Goal: Task Accomplishment & Management: Complete application form

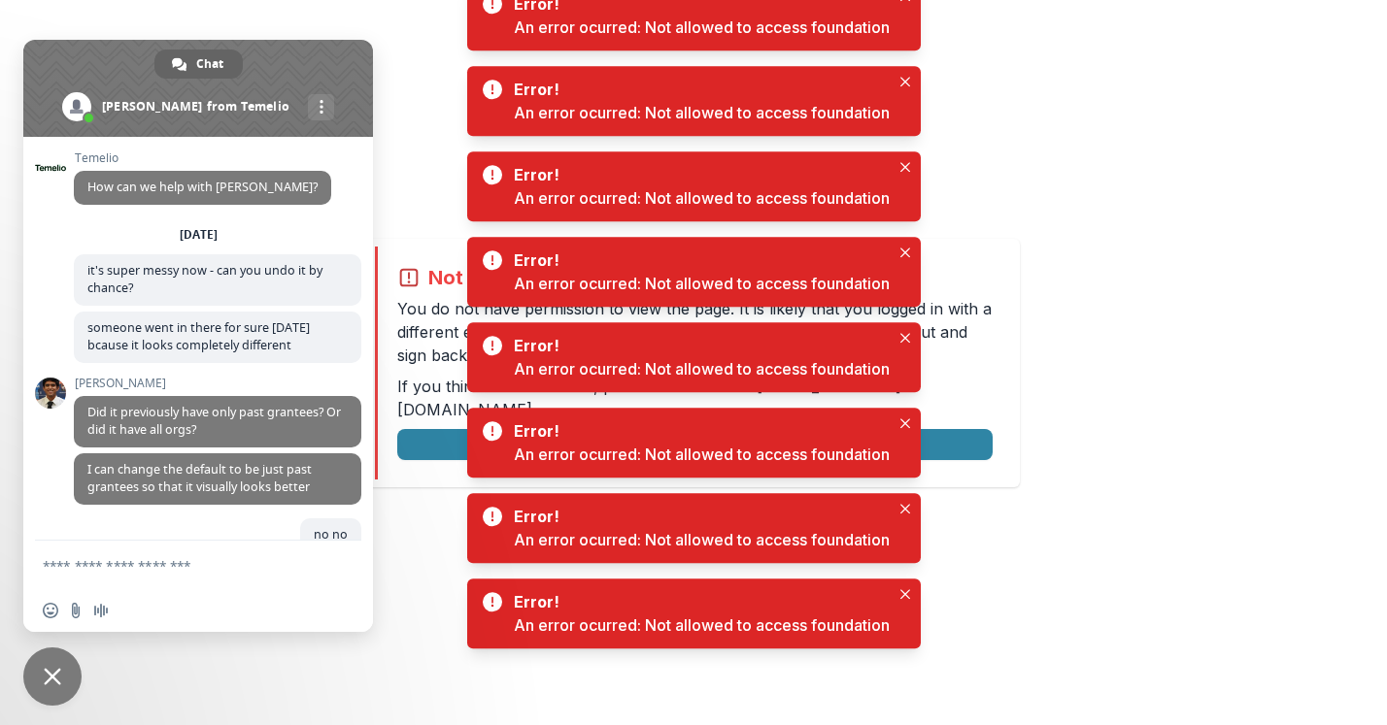
scroll to position [7852, 0]
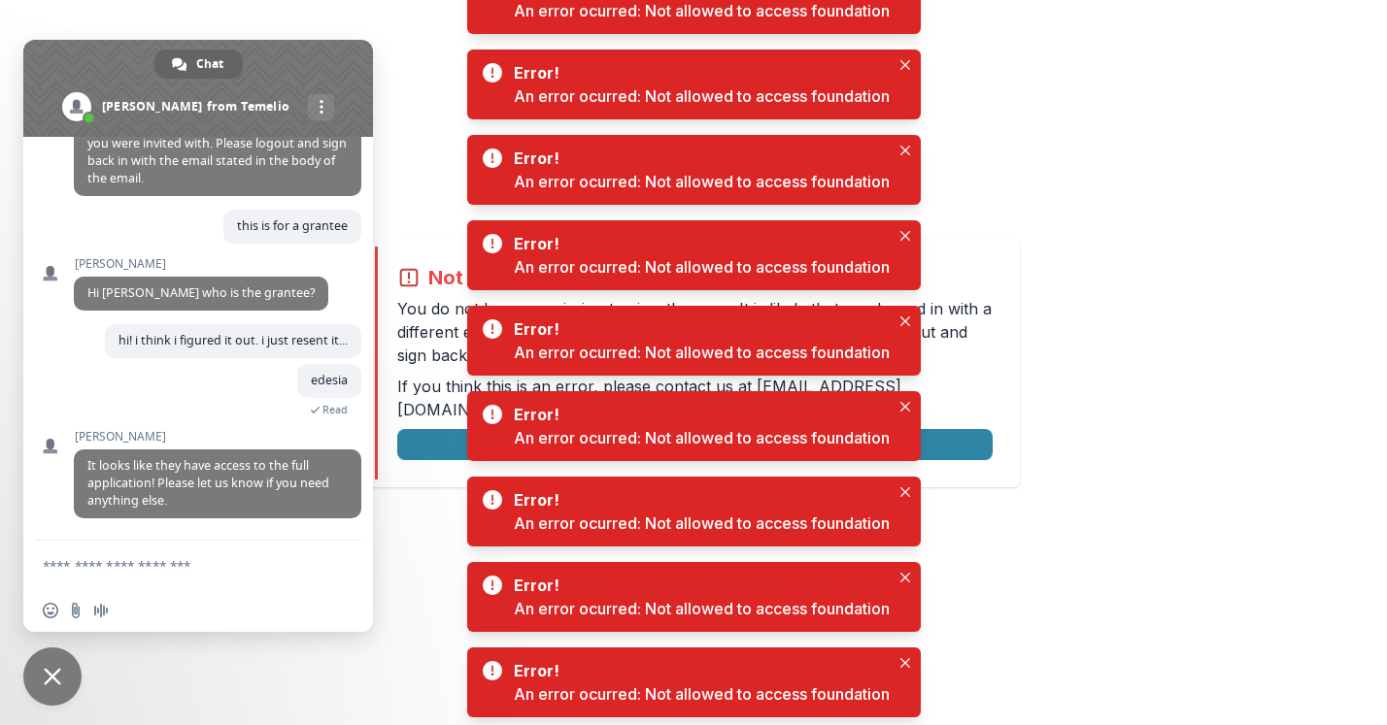
click at [1103, 119] on div "Not allowed to view page You do not have permission to view the page. It is lik…" at bounding box center [693, 362] width 1387 height 725
click at [946, 429] on button "Logout" at bounding box center [694, 444] width 595 height 31
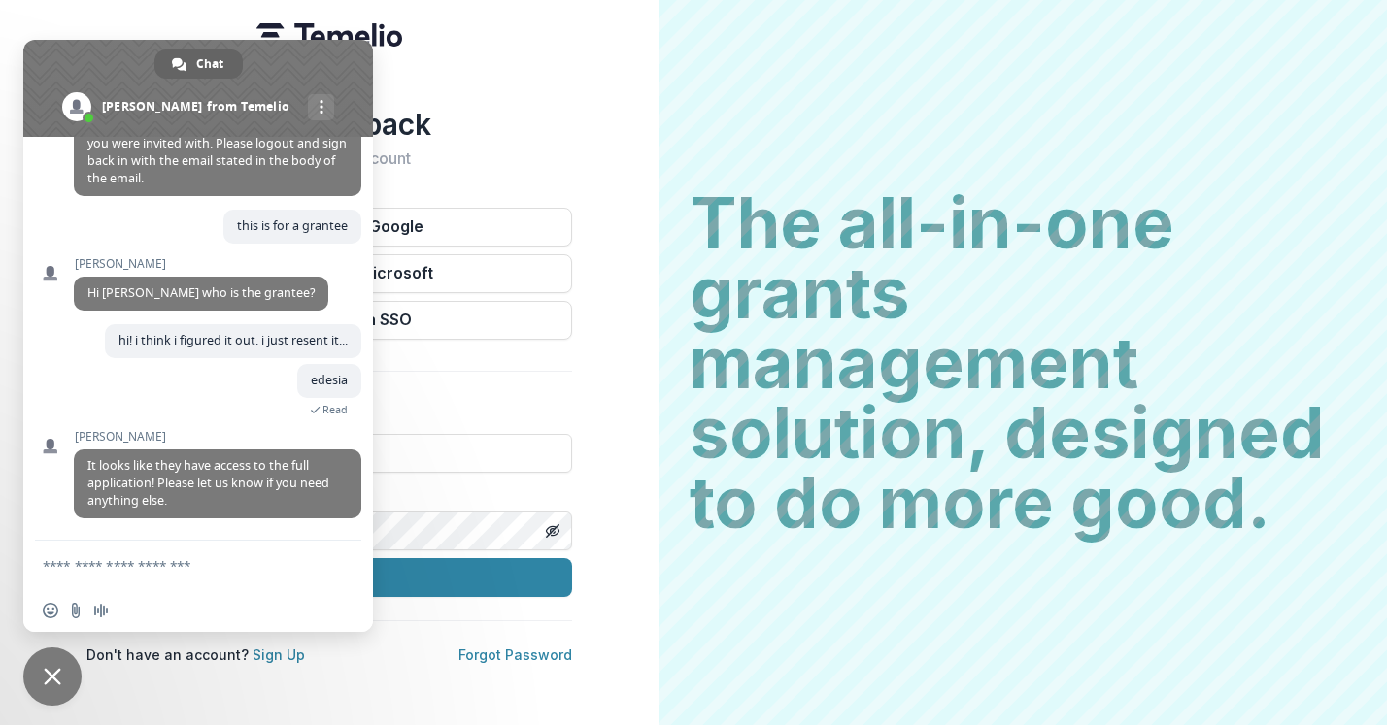
click at [526, 83] on div "Welcome back Sign into your account Continue with Google Continue with Microsof…" at bounding box center [329, 362] width 658 height 725
click at [442, 461] on input at bounding box center [329, 453] width 486 height 39
click at [308, 71] on span at bounding box center [198, 88] width 350 height 97
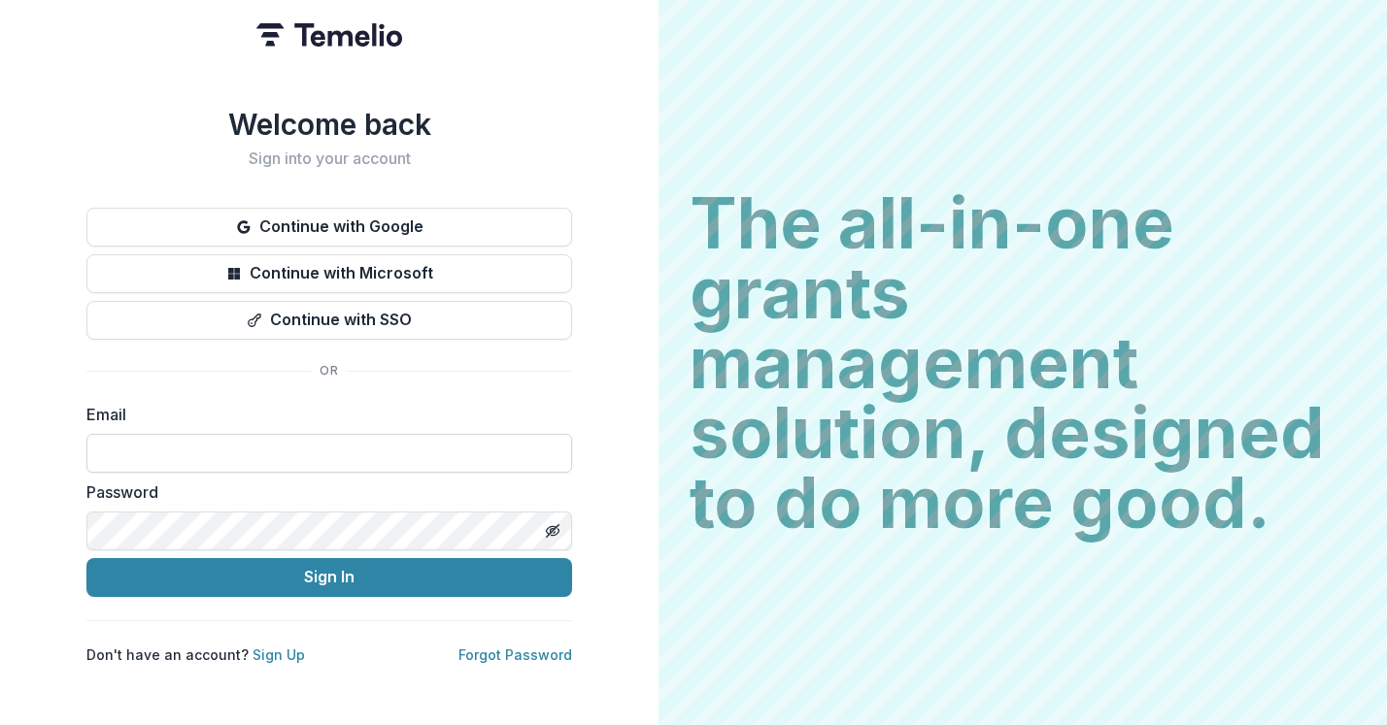
click at [198, 455] on input at bounding box center [329, 453] width 486 height 39
type input "**********"
click at [86, 558] on button "Sign In" at bounding box center [329, 577] width 486 height 39
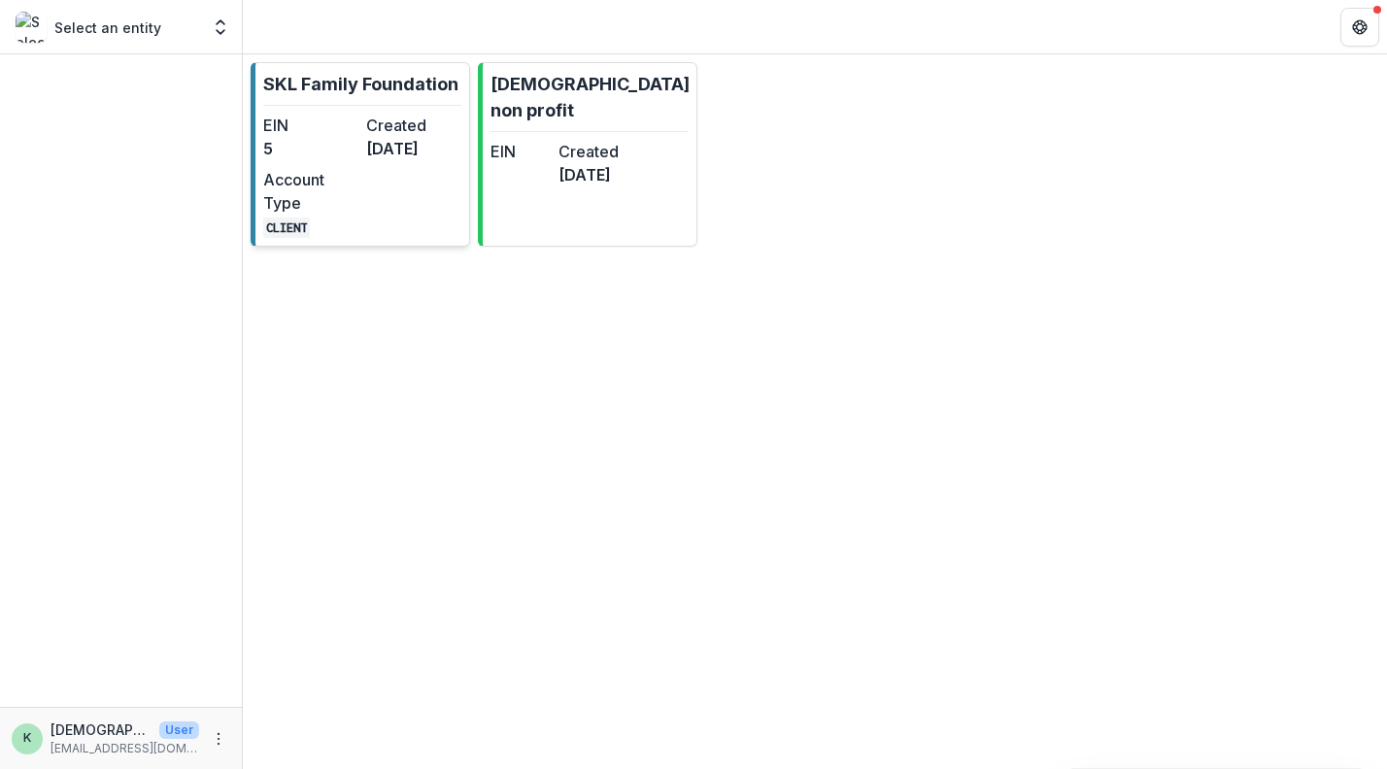
click at [406, 81] on p "SKL Family Foundation" at bounding box center [360, 84] width 195 height 26
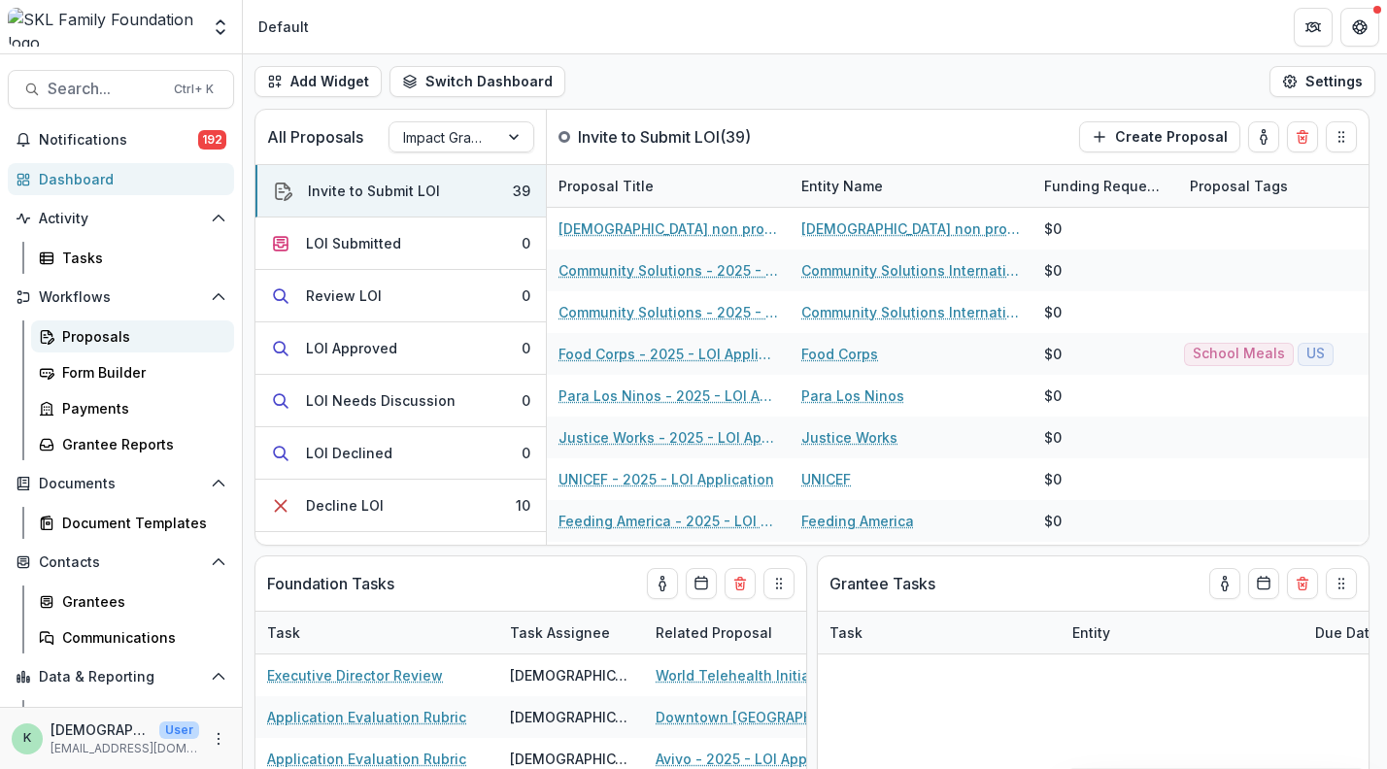
click at [103, 344] on div "Proposals" at bounding box center [140, 336] width 156 height 20
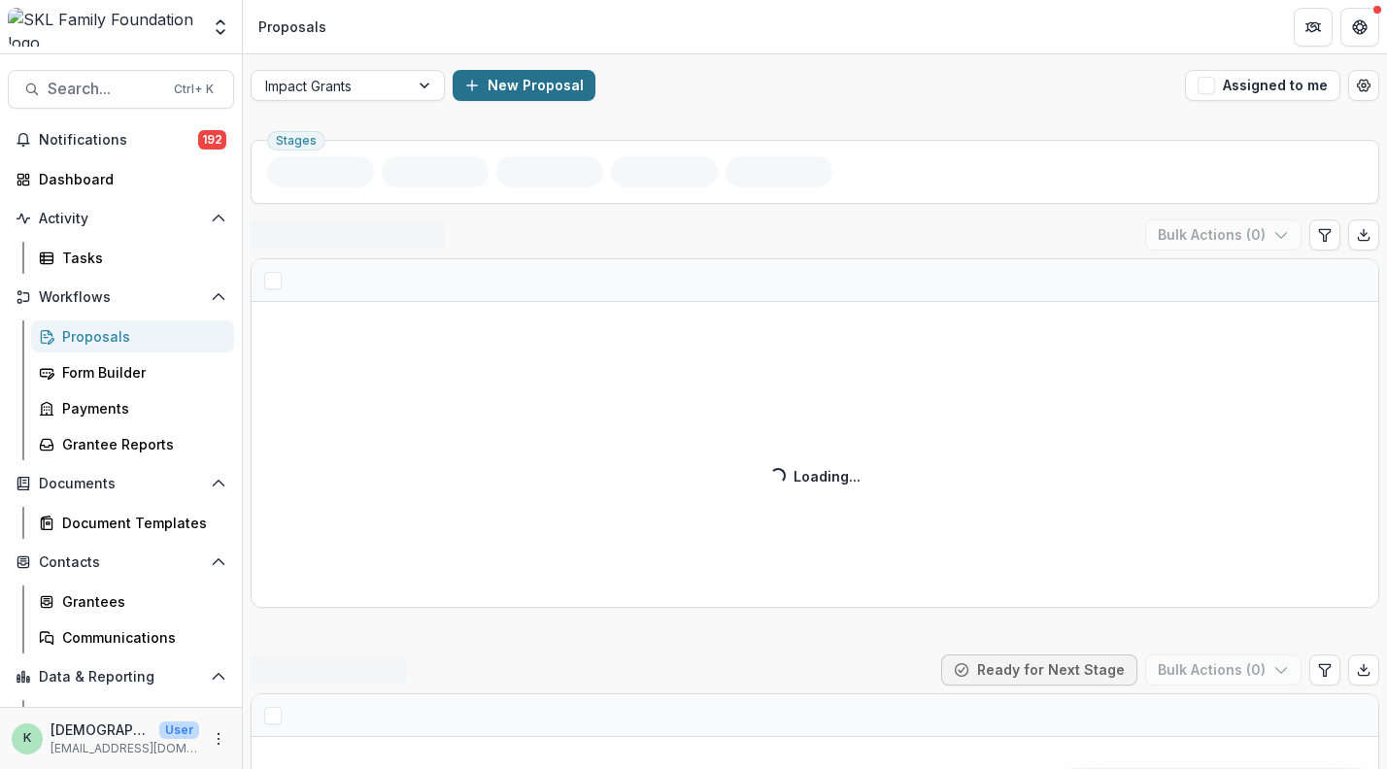
click at [488, 89] on button "New Proposal" at bounding box center [524, 85] width 143 height 31
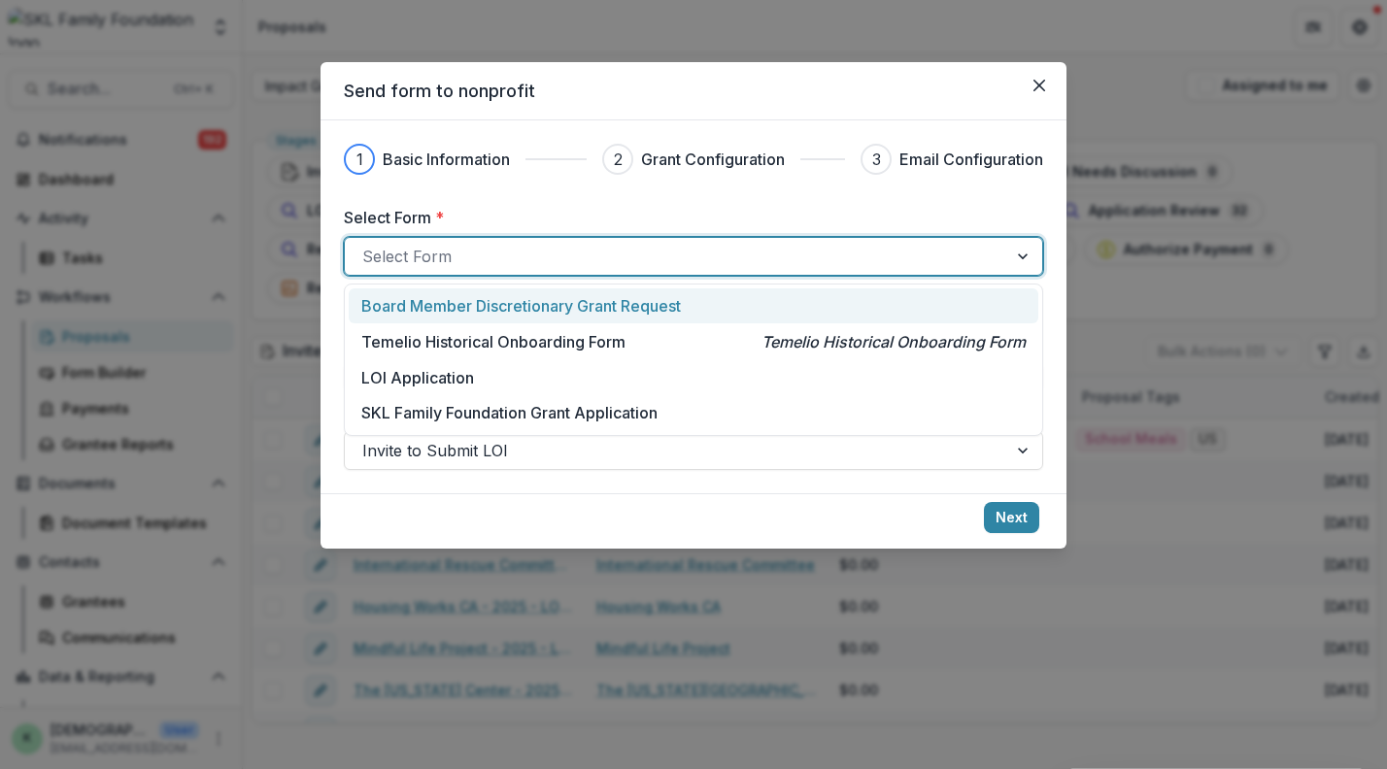
click at [489, 260] on div at bounding box center [675, 256] width 627 height 27
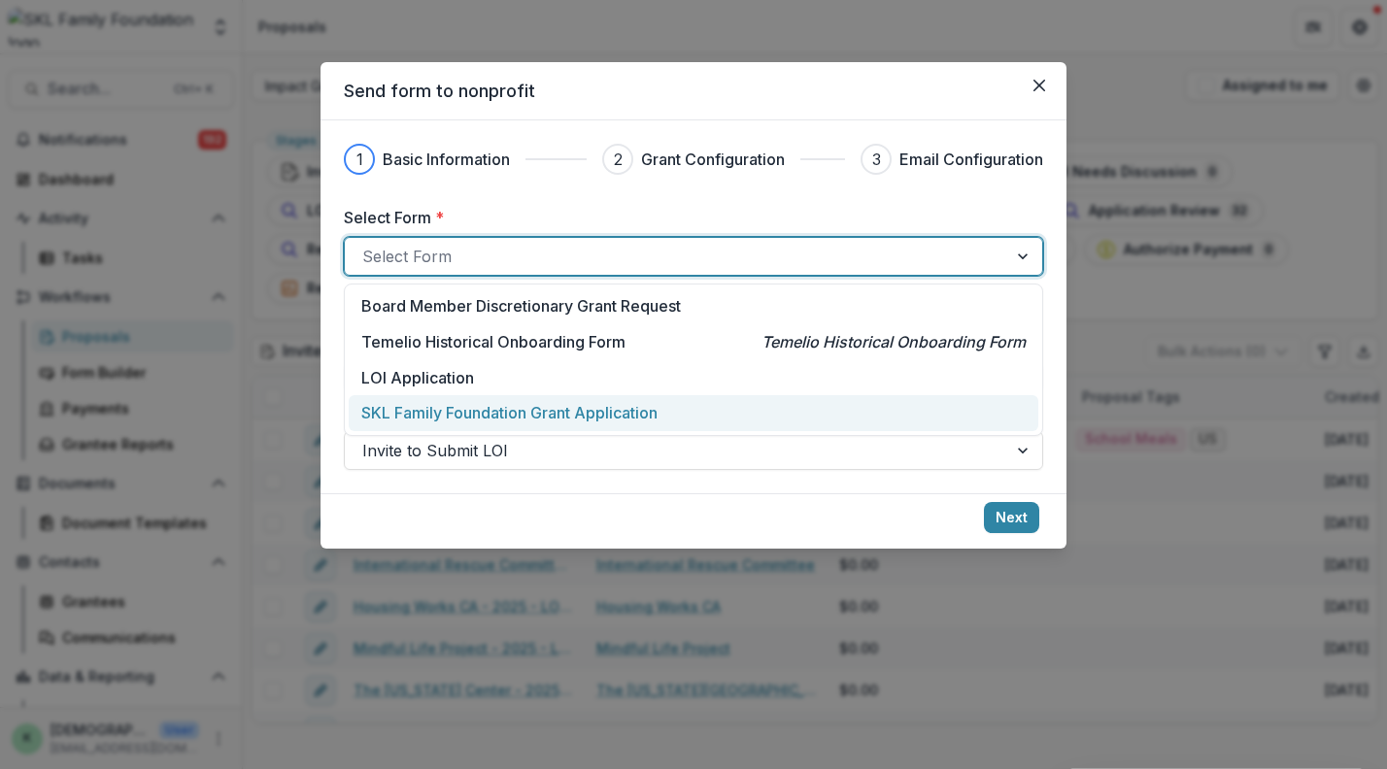
click at [468, 421] on p "SKL Family Foundation Grant Application" at bounding box center [509, 412] width 296 height 23
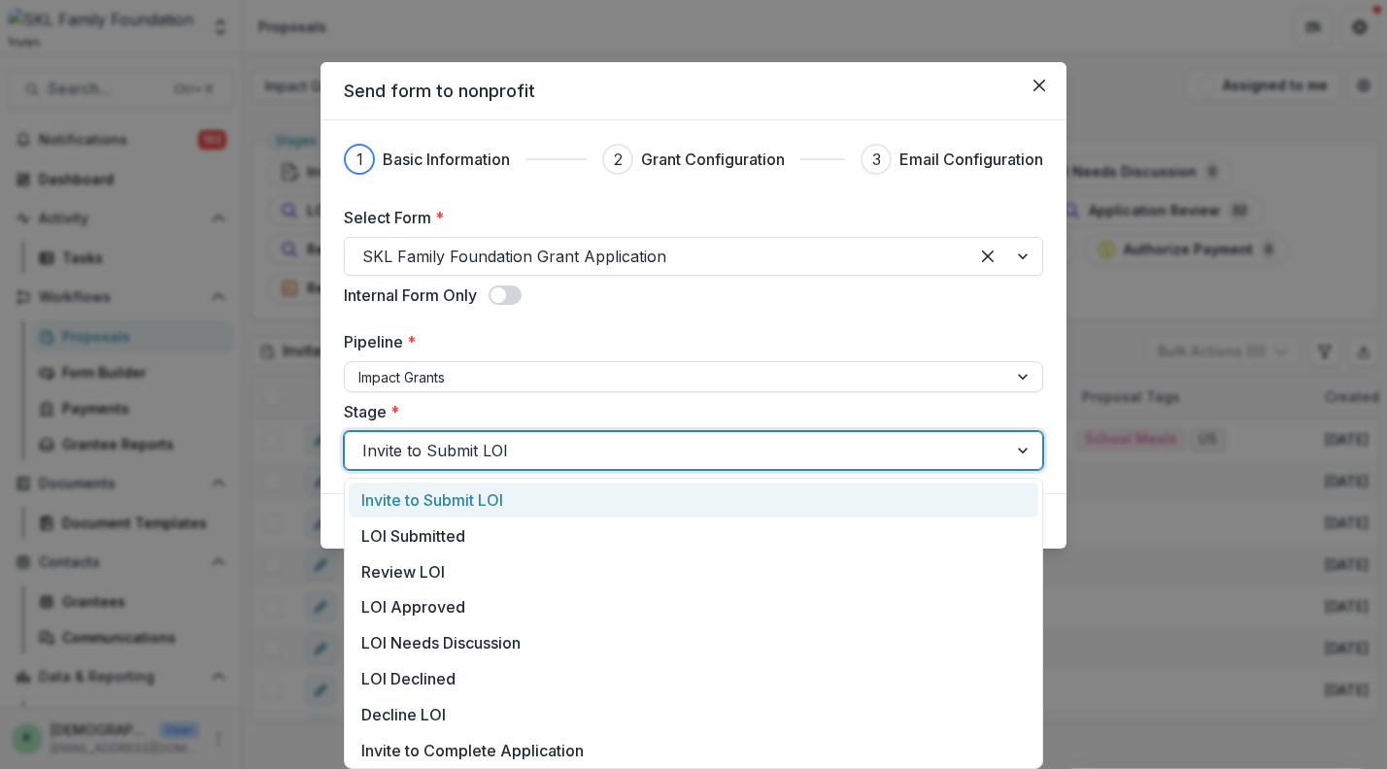
click at [429, 455] on div at bounding box center [675, 450] width 627 height 27
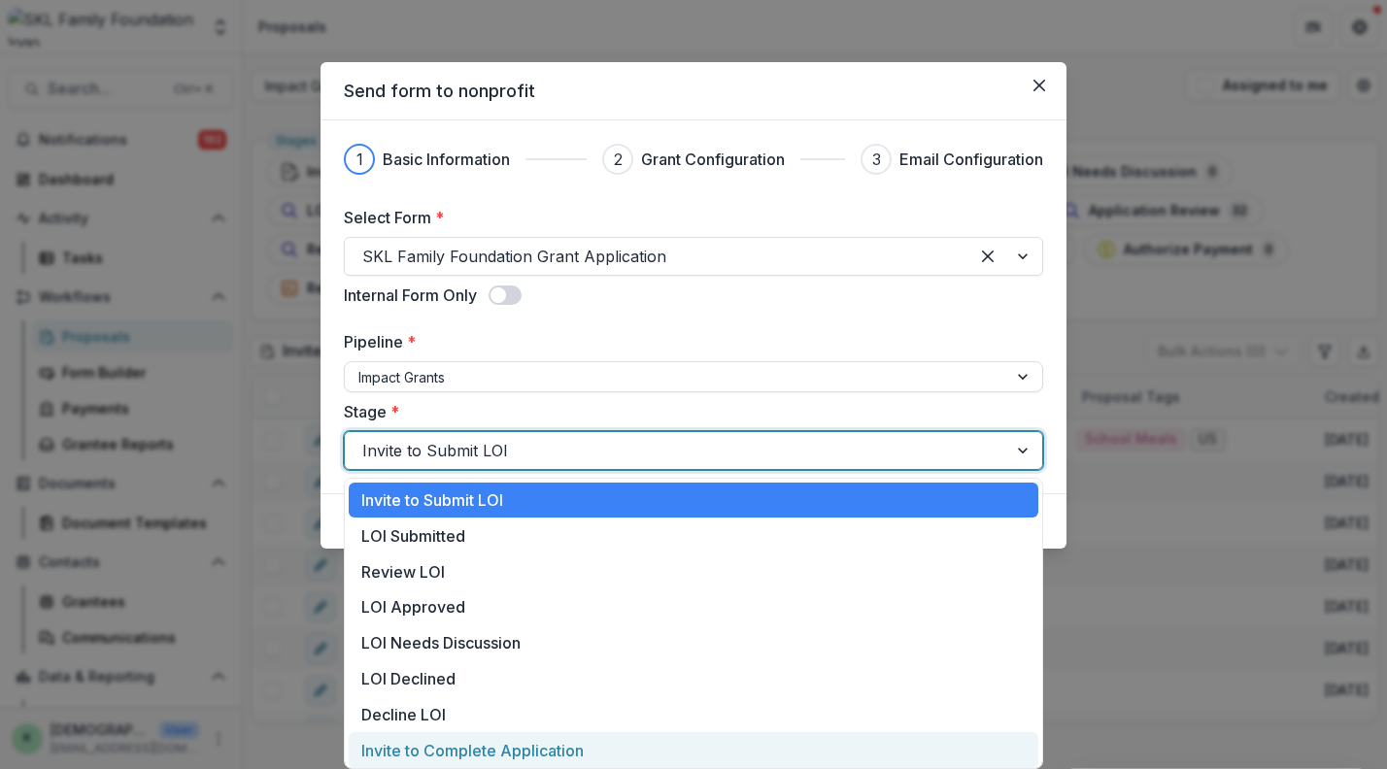
click at [431, 725] on div "Invite to Complete Application" at bounding box center [694, 750] width 690 height 36
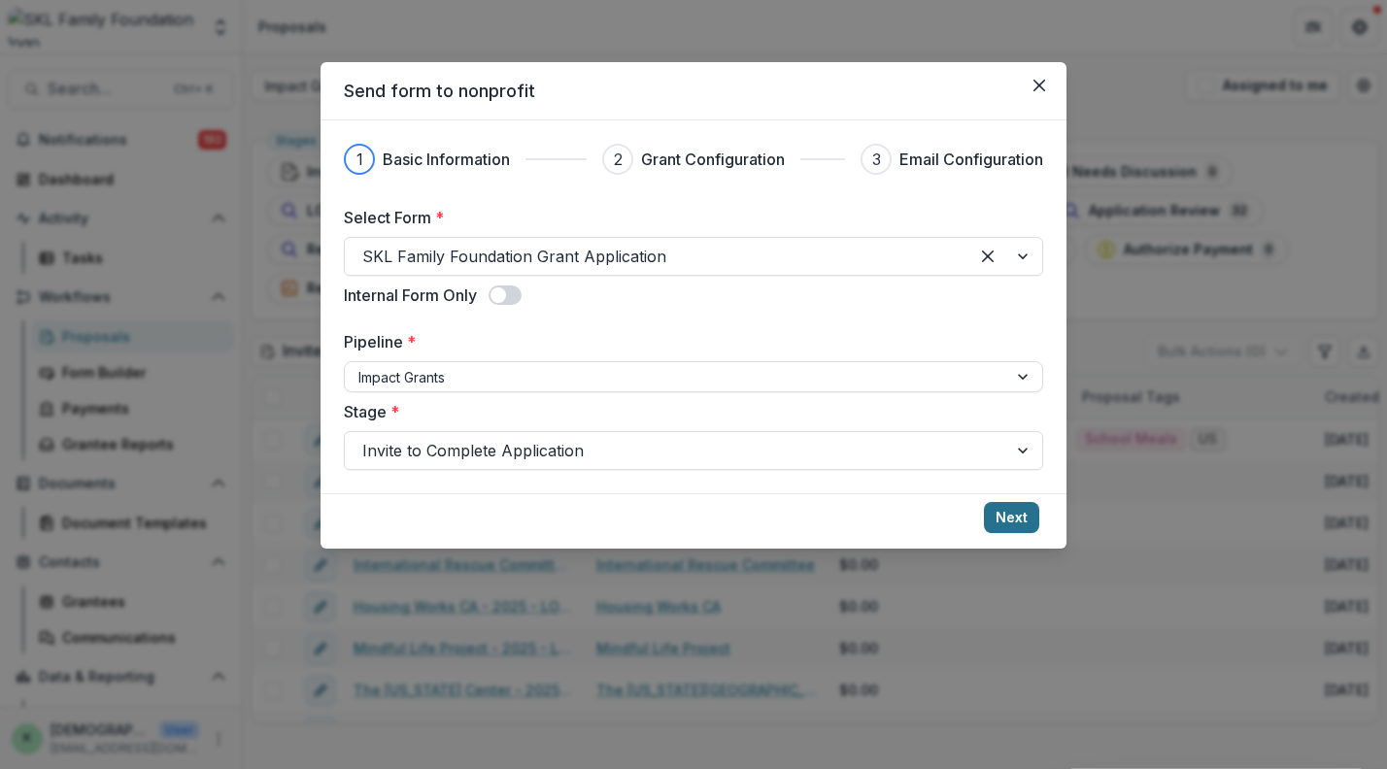
click at [1014, 522] on button "Next" at bounding box center [1011, 517] width 55 height 31
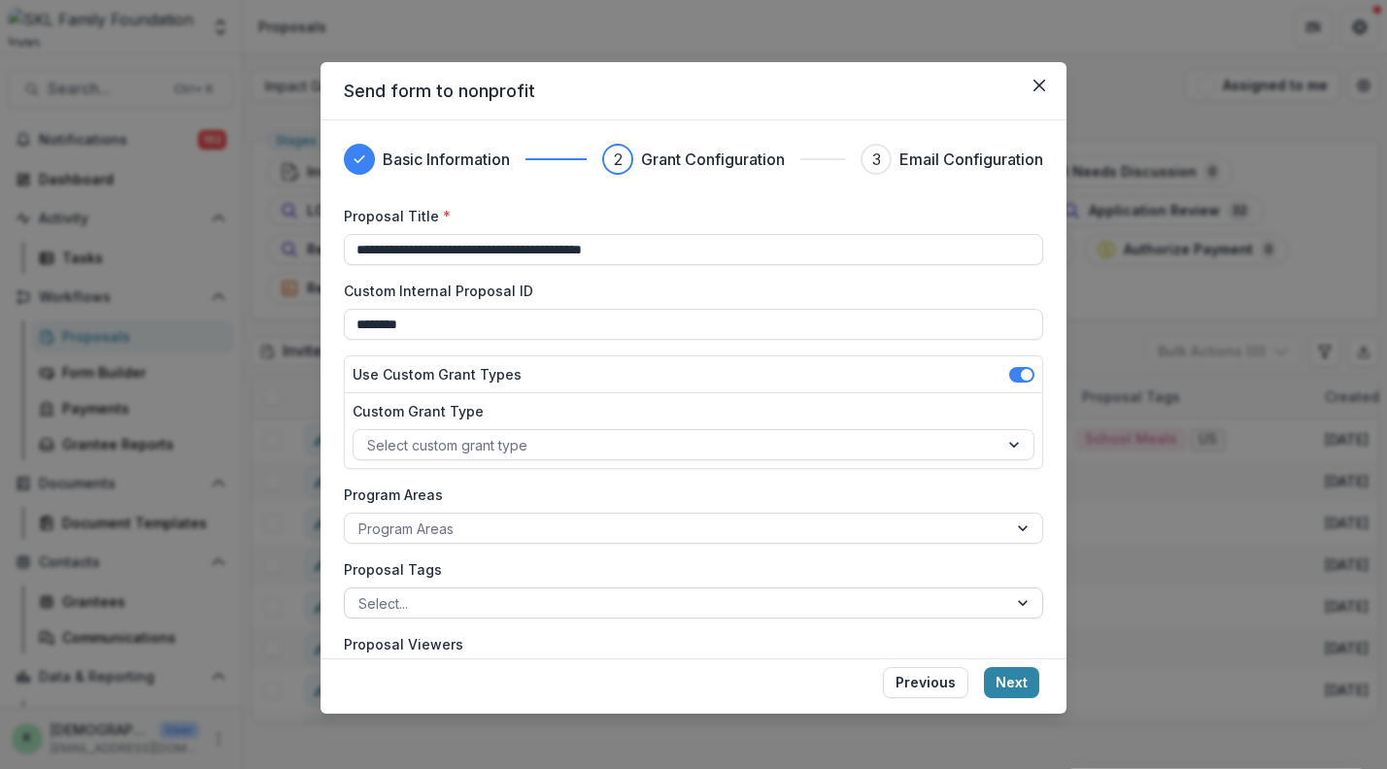
scroll to position [131, 0]
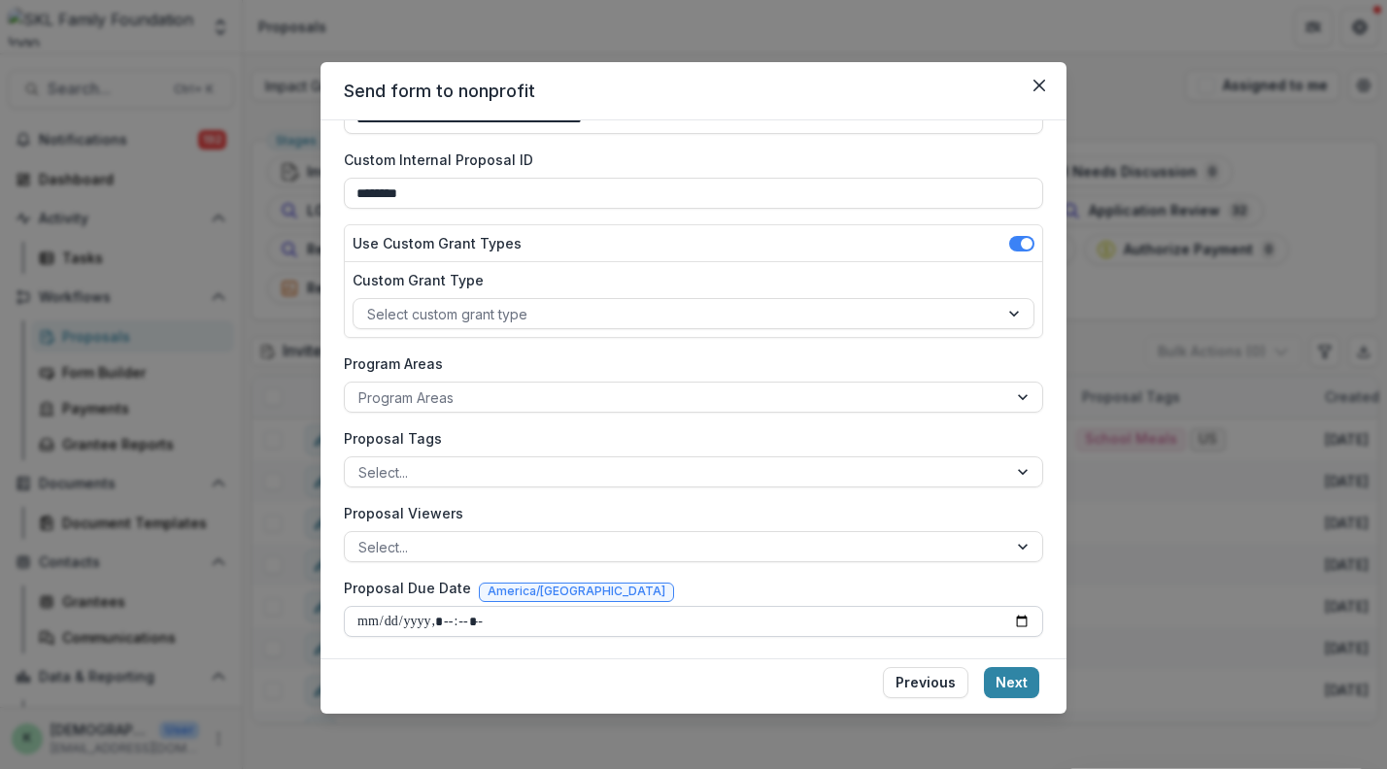
click at [1016, 617] on input "Proposal Due Date" at bounding box center [693, 621] width 699 height 31
type input "**********"
click at [1009, 691] on button "Next" at bounding box center [1011, 682] width 55 height 31
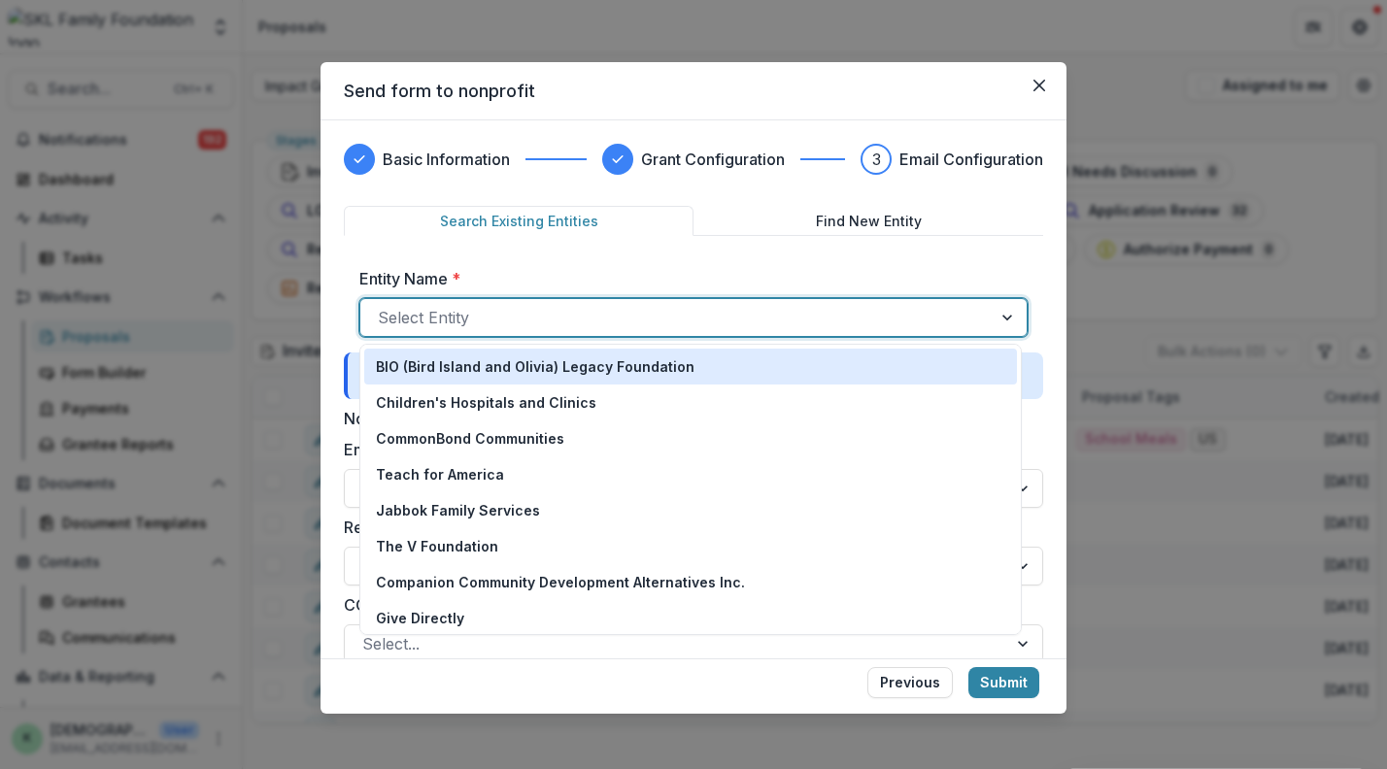
click at [794, 315] on div at bounding box center [676, 317] width 596 height 27
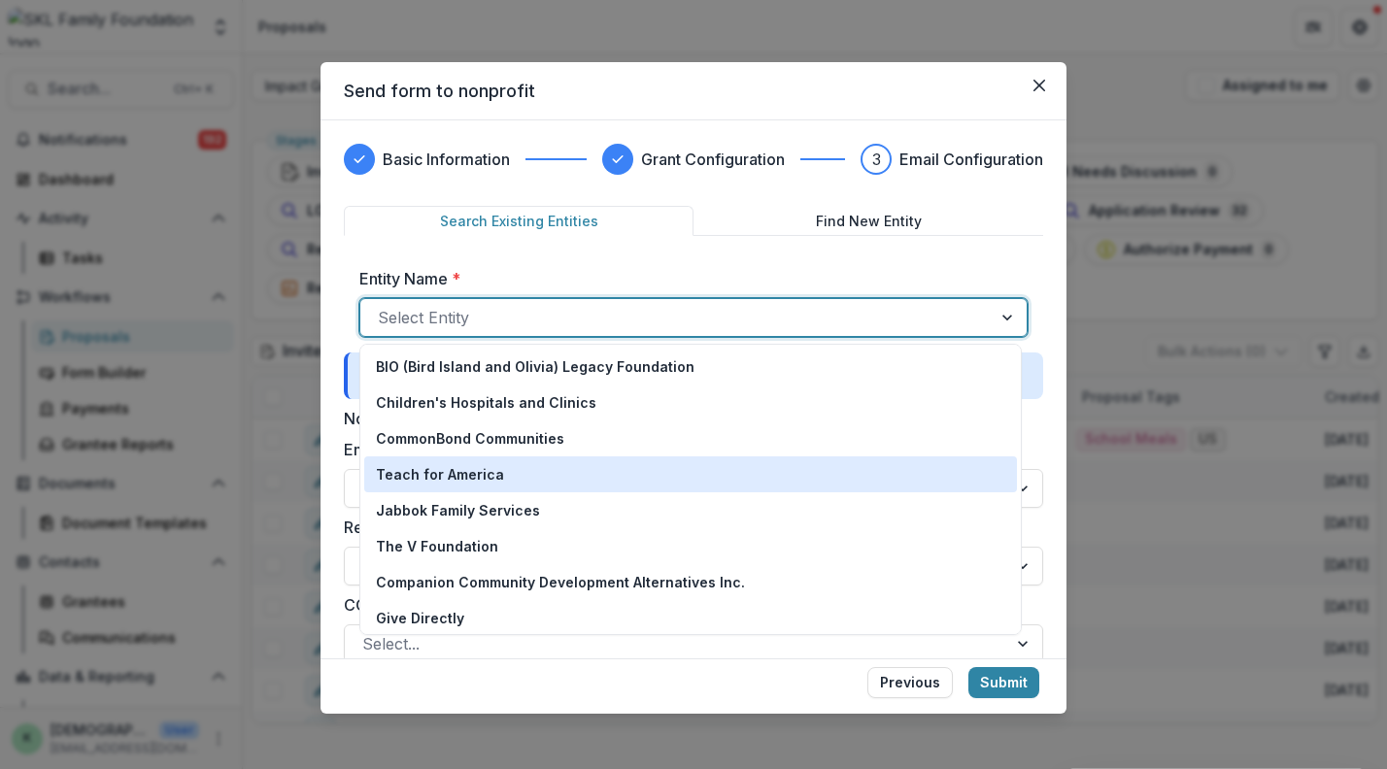
scroll to position [436, 0]
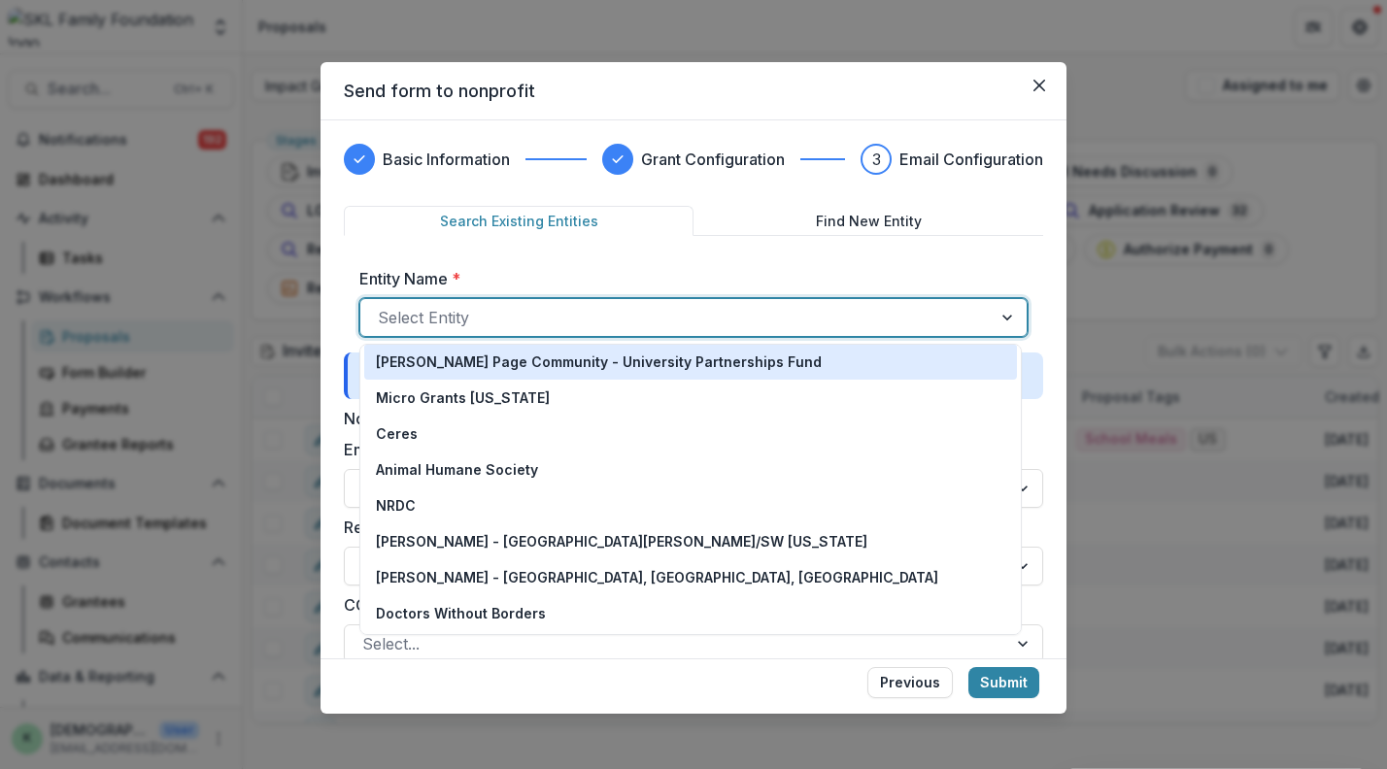
click at [824, 267] on label "Entity Name *" at bounding box center [687, 278] width 657 height 23
click at [383, 306] on input "Entity Name *" at bounding box center [380, 317] width 5 height 23
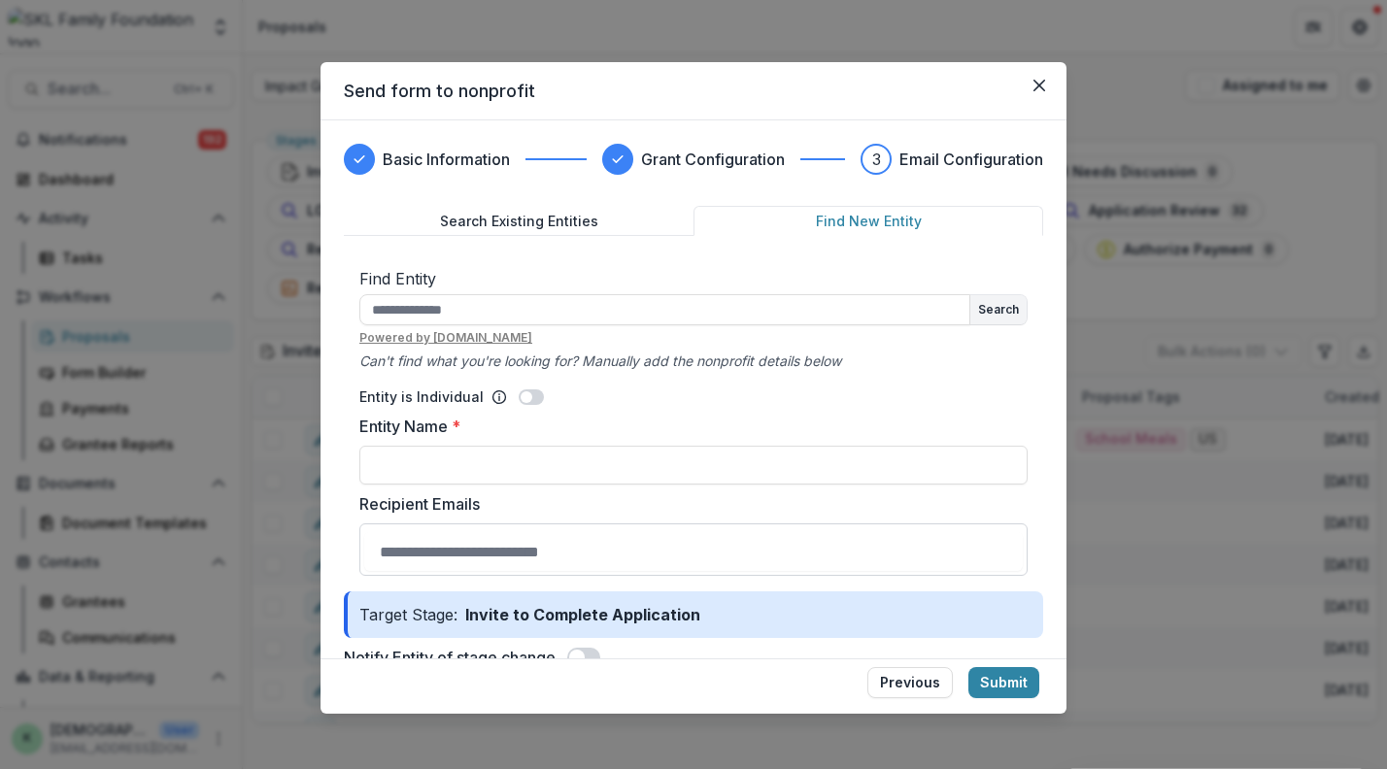
click at [858, 222] on button "Find New Entity" at bounding box center [868, 221] width 350 height 30
click at [486, 324] on div "Search Powered by [DOMAIN_NAME]" at bounding box center [693, 320] width 668 height 52
click at [503, 312] on input "text" at bounding box center [664, 309] width 611 height 31
type input "*"
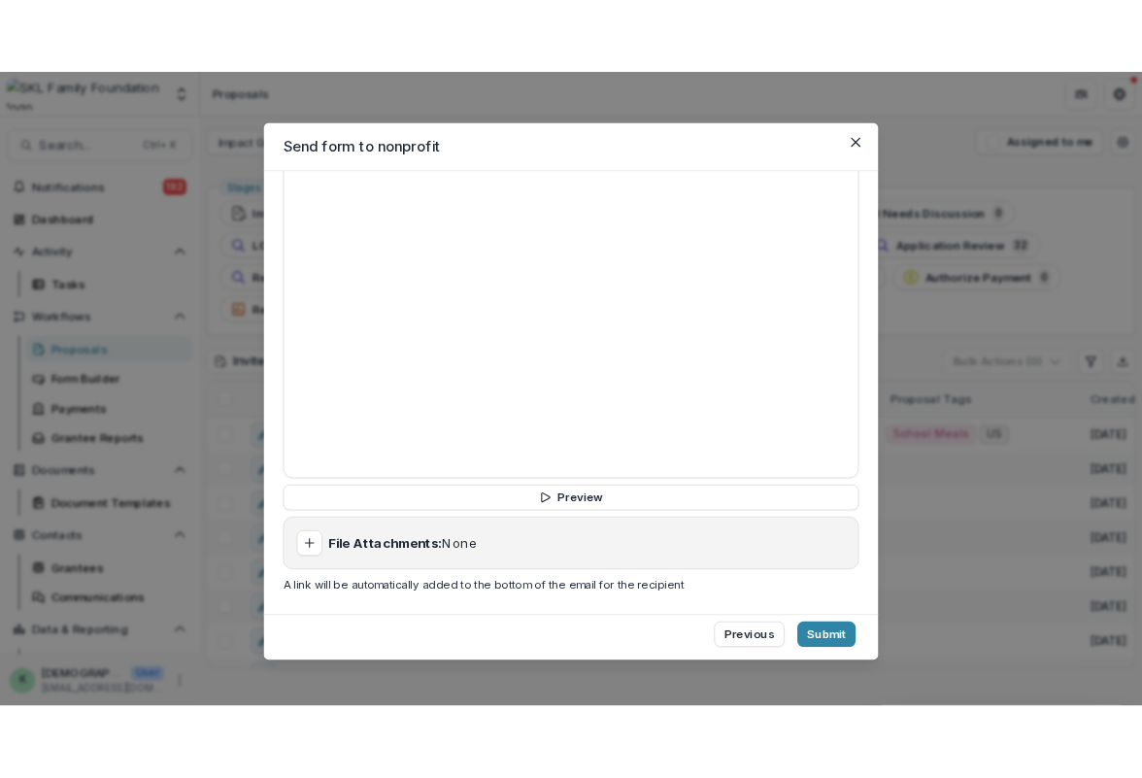
scroll to position [0, 0]
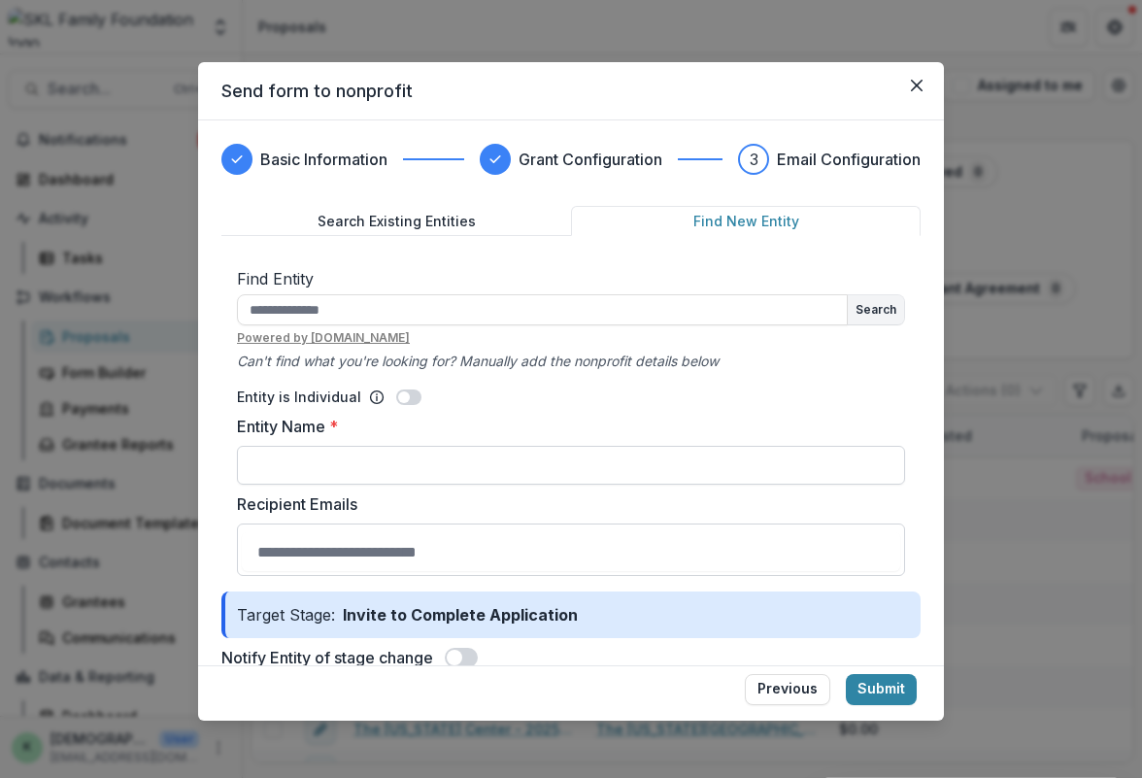
click at [354, 465] on input "Entity Name *" at bounding box center [571, 465] width 668 height 39
type input "**********"
click at [422, 567] on input "Recipient Emails" at bounding box center [571, 551] width 658 height 39
paste input "**********"
click at [449, 536] on input "**********" at bounding box center [571, 551] width 658 height 39
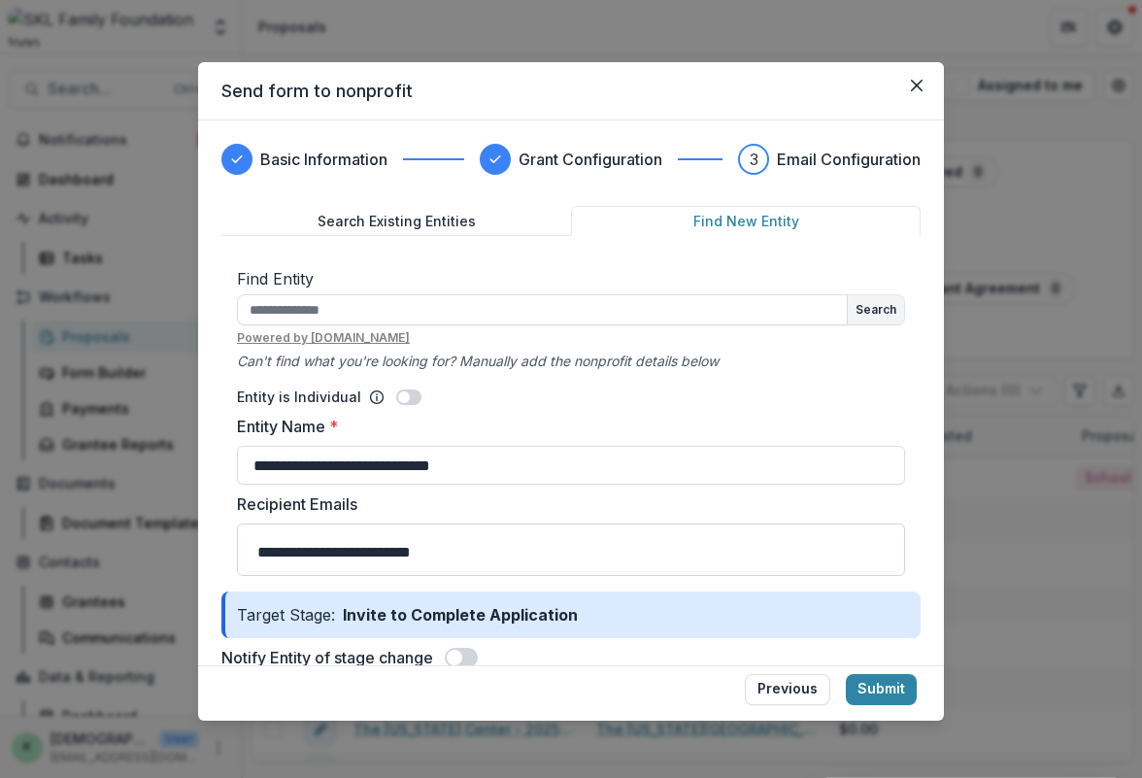
paste input "**********"
drag, startPoint x: 815, startPoint y: 558, endPoint x: 455, endPoint y: 561, distance: 360.3
click at [455, 561] on input "**********" at bounding box center [571, 551] width 658 height 39
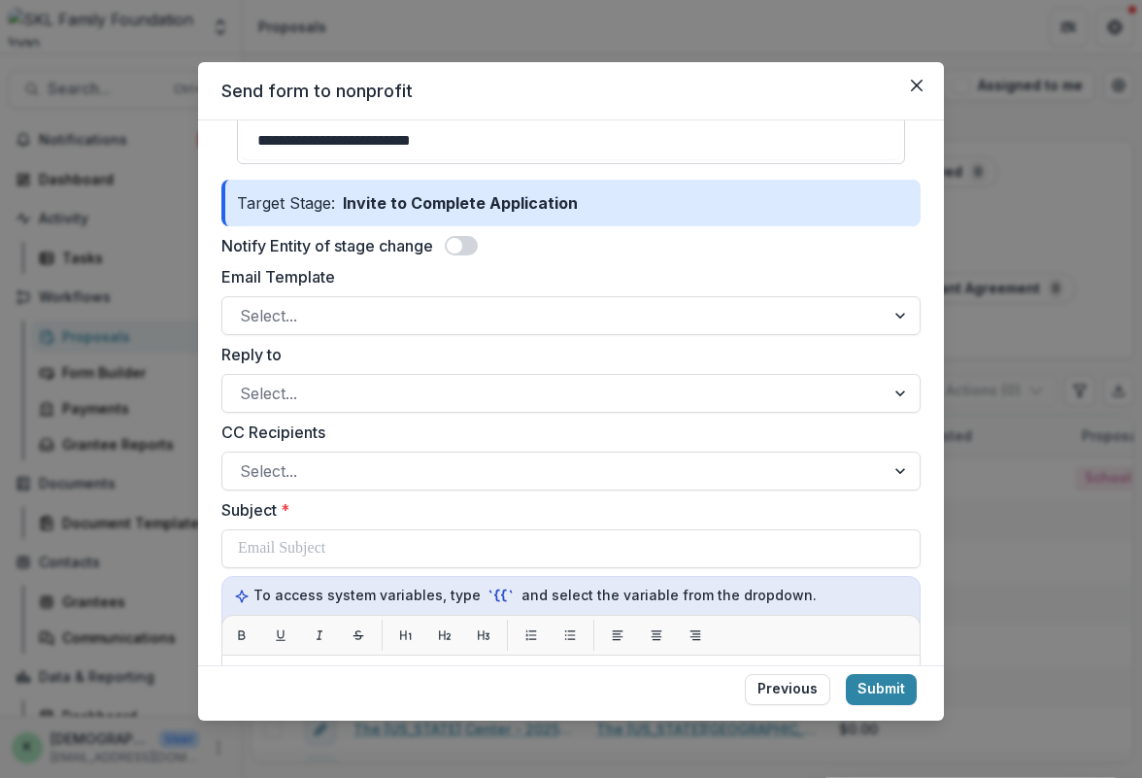
scroll to position [381, 0]
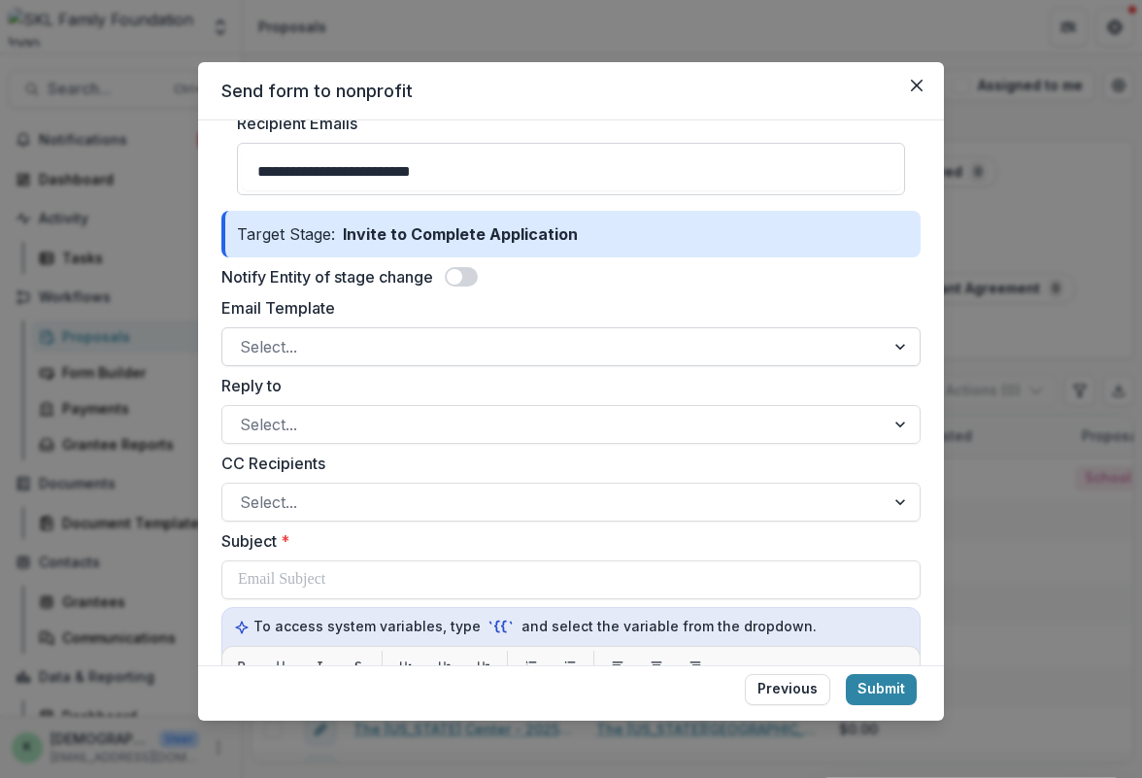
type input "**********"
click at [459, 342] on div "Email Template Select..." at bounding box center [570, 331] width 699 height 70
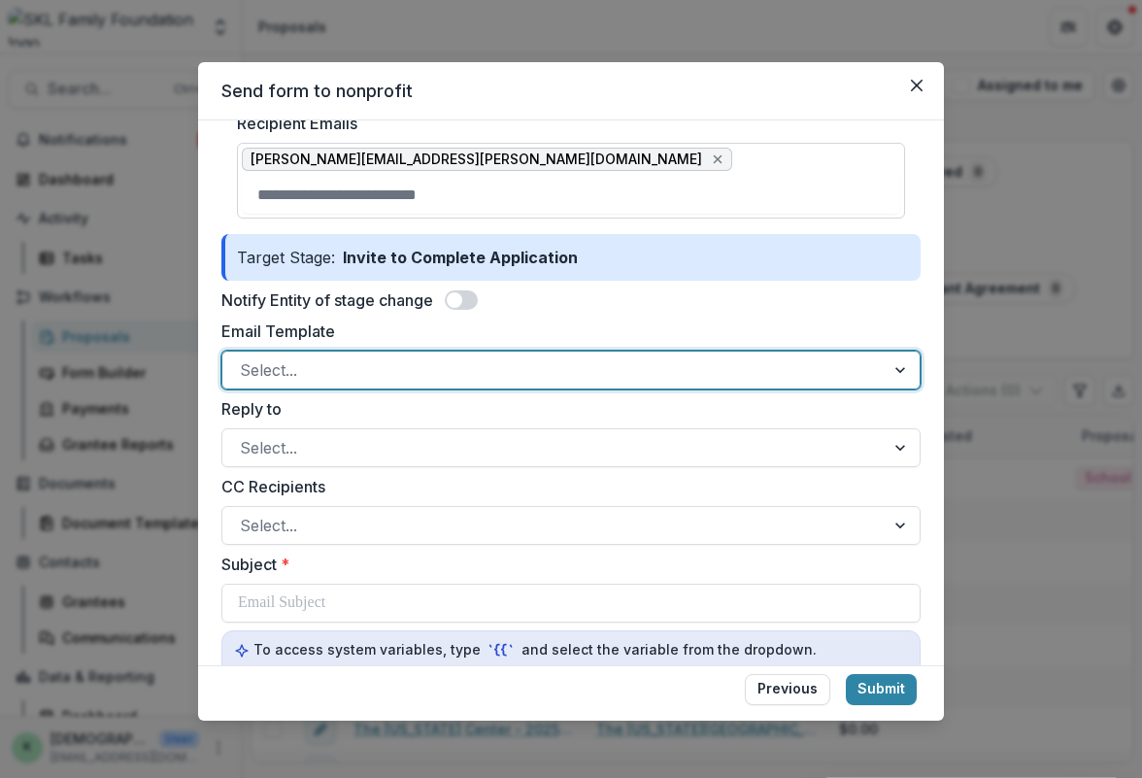
click at [447, 373] on div at bounding box center [553, 369] width 627 height 27
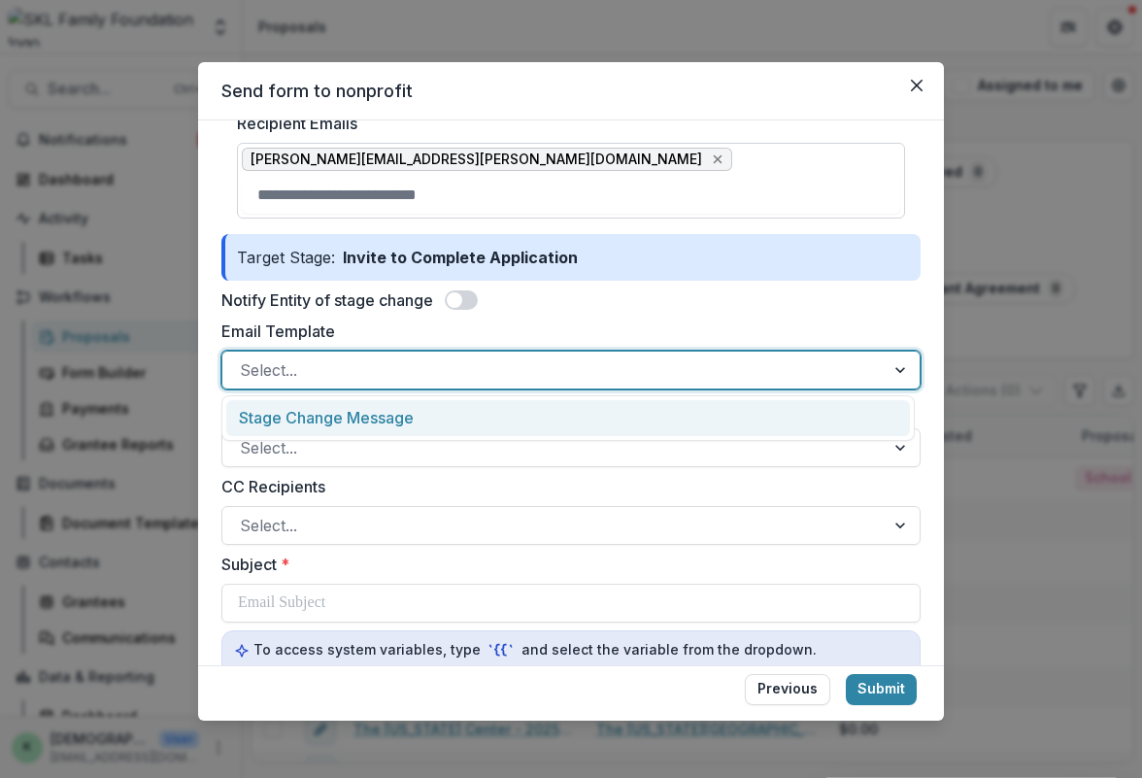
click at [411, 416] on div "Stage Change Message" at bounding box center [568, 418] width 684 height 36
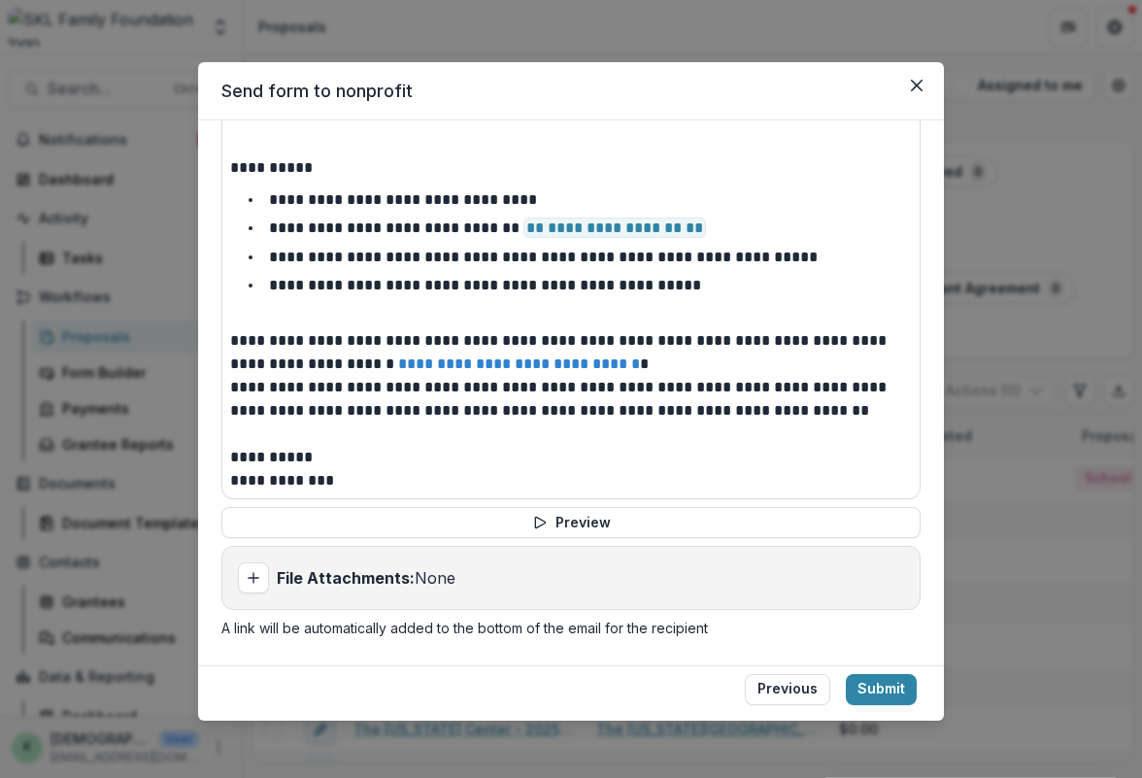
scroll to position [424, 0]
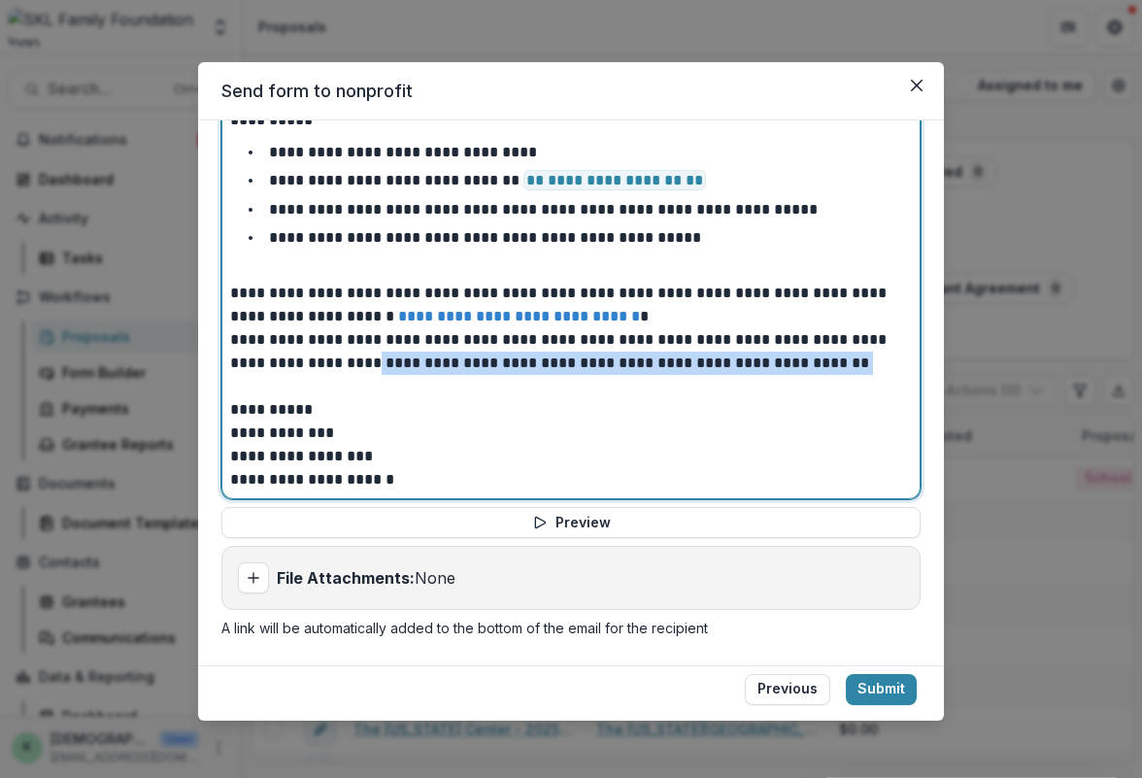
drag, startPoint x: 837, startPoint y: 356, endPoint x: 344, endPoint y: 366, distance: 493.5
click at [344, 366] on p "**********" at bounding box center [565, 351] width 671 height 47
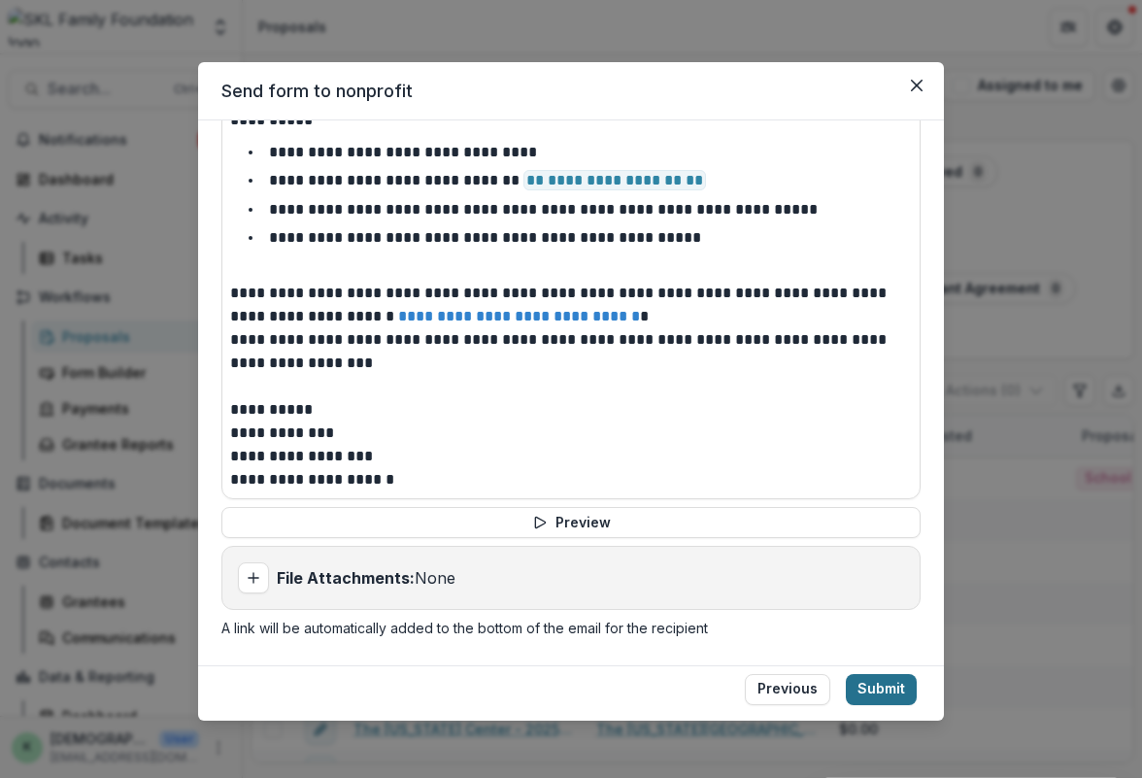
click at [880, 693] on button "Submit" at bounding box center [881, 689] width 71 height 31
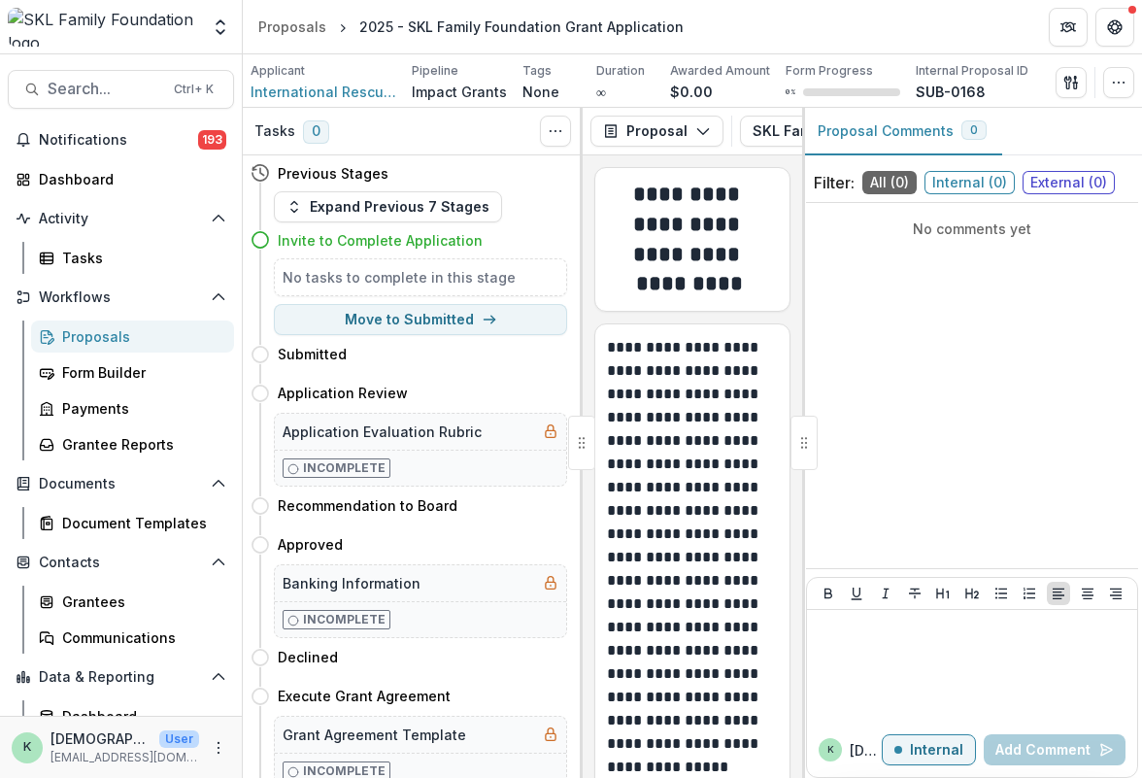
click at [622, 388] on p "**********" at bounding box center [690, 569] width 166 height 466
click at [368, 93] on span "International Rescue Committee" at bounding box center [324, 92] width 146 height 20
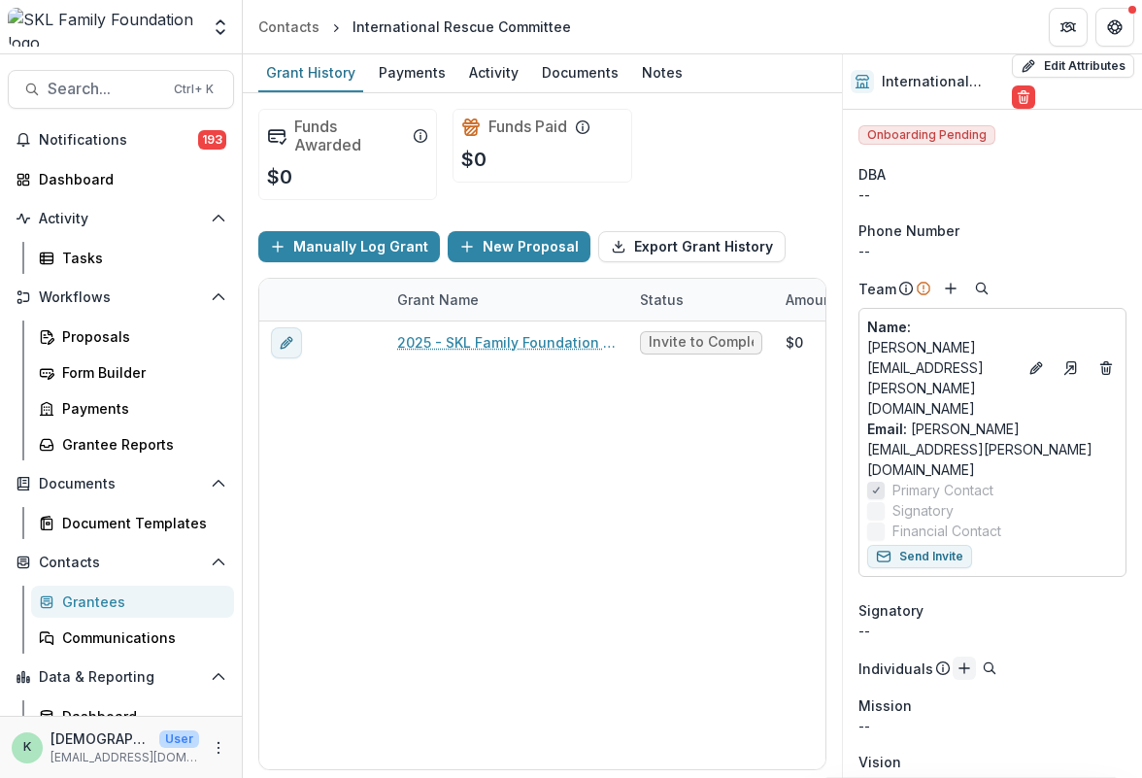
click at [958, 660] on icon "Add" at bounding box center [965, 668] width 16 height 16
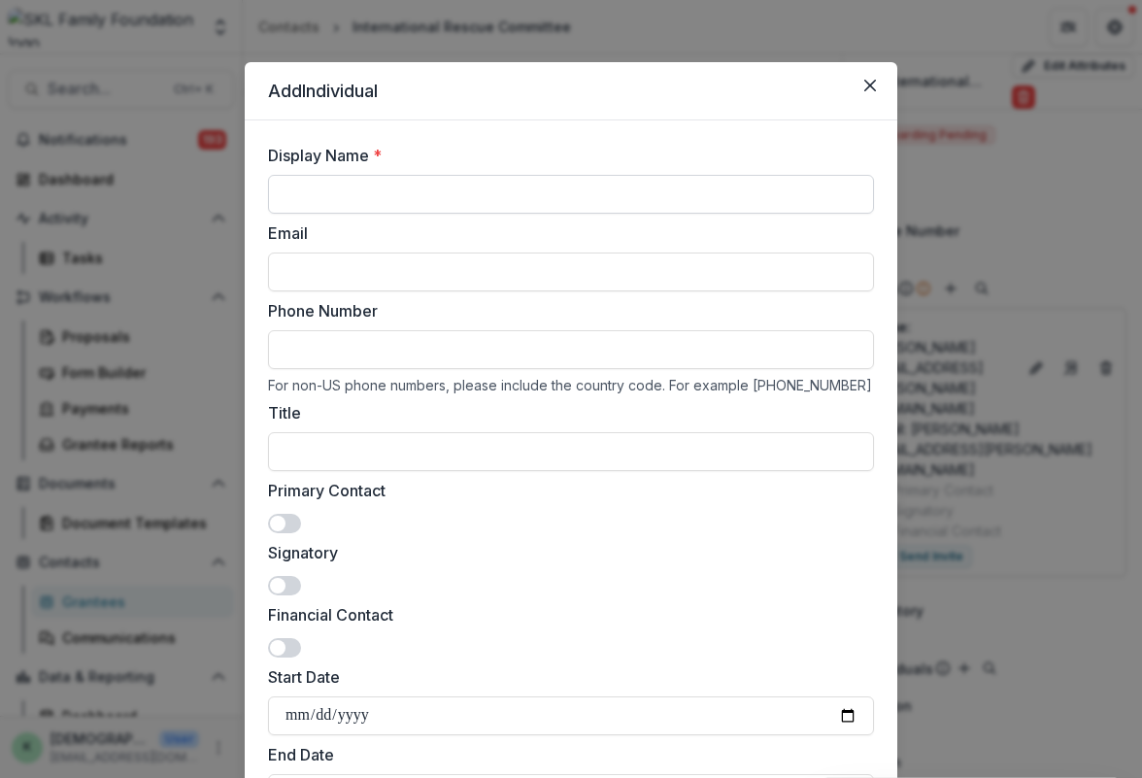
click at [627, 197] on input "Display Name *" at bounding box center [571, 194] width 606 height 39
click at [546, 332] on input "Phone Number" at bounding box center [571, 349] width 606 height 39
click at [566, 180] on input "Display Name *" at bounding box center [571, 194] width 606 height 39
type input "**********"
click at [438, 278] on input "Email" at bounding box center [571, 272] width 606 height 39
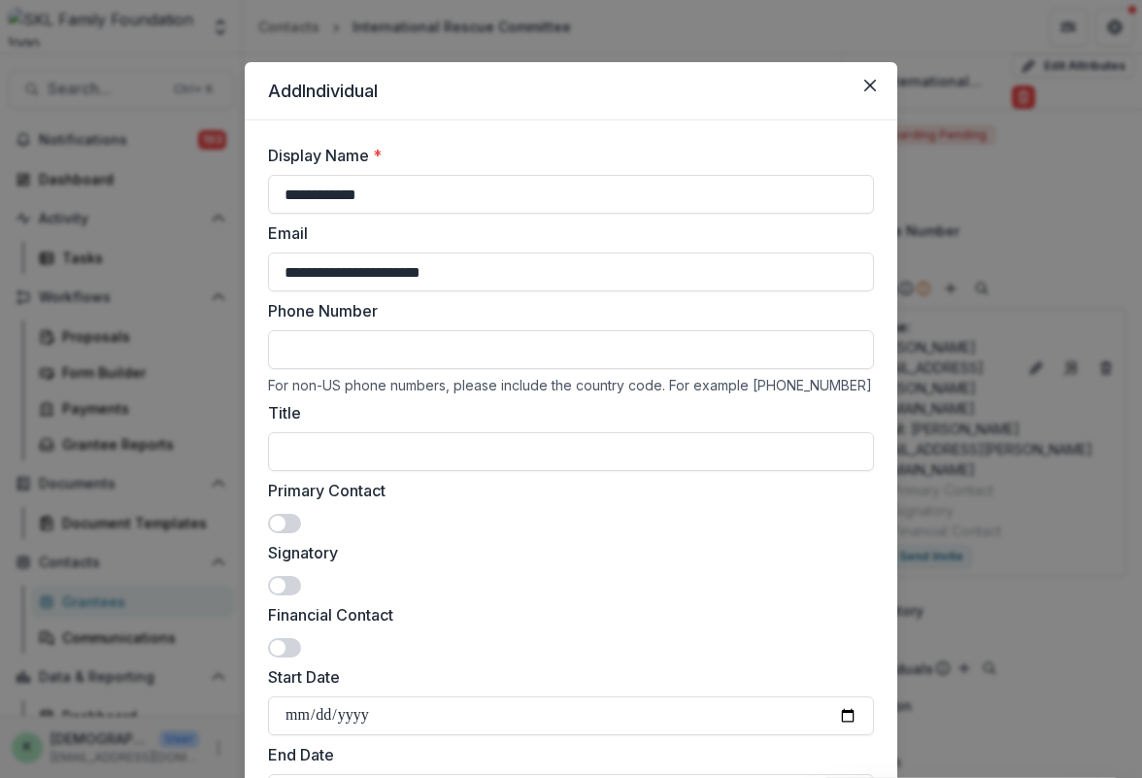
type input "**********"
click at [383, 318] on label "Phone Number" at bounding box center [565, 310] width 594 height 23
click at [383, 330] on input "Phone Number" at bounding box center [571, 349] width 606 height 39
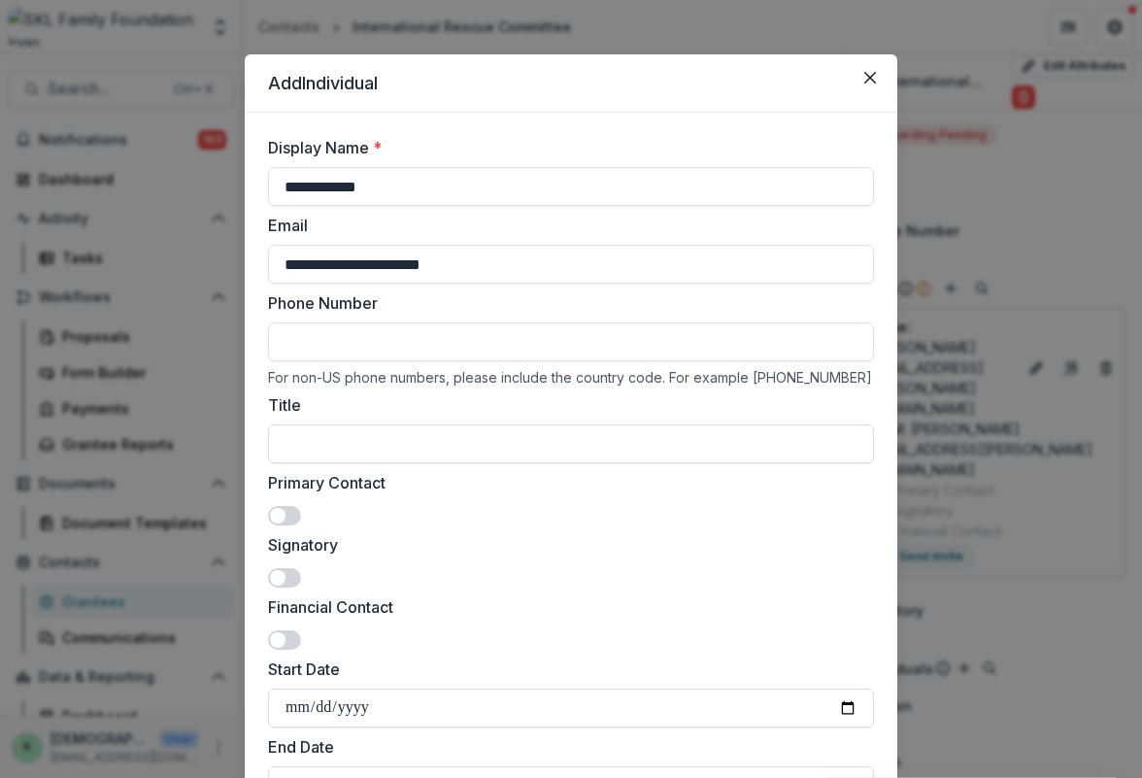
click at [274, 575] on span at bounding box center [278, 578] width 16 height 16
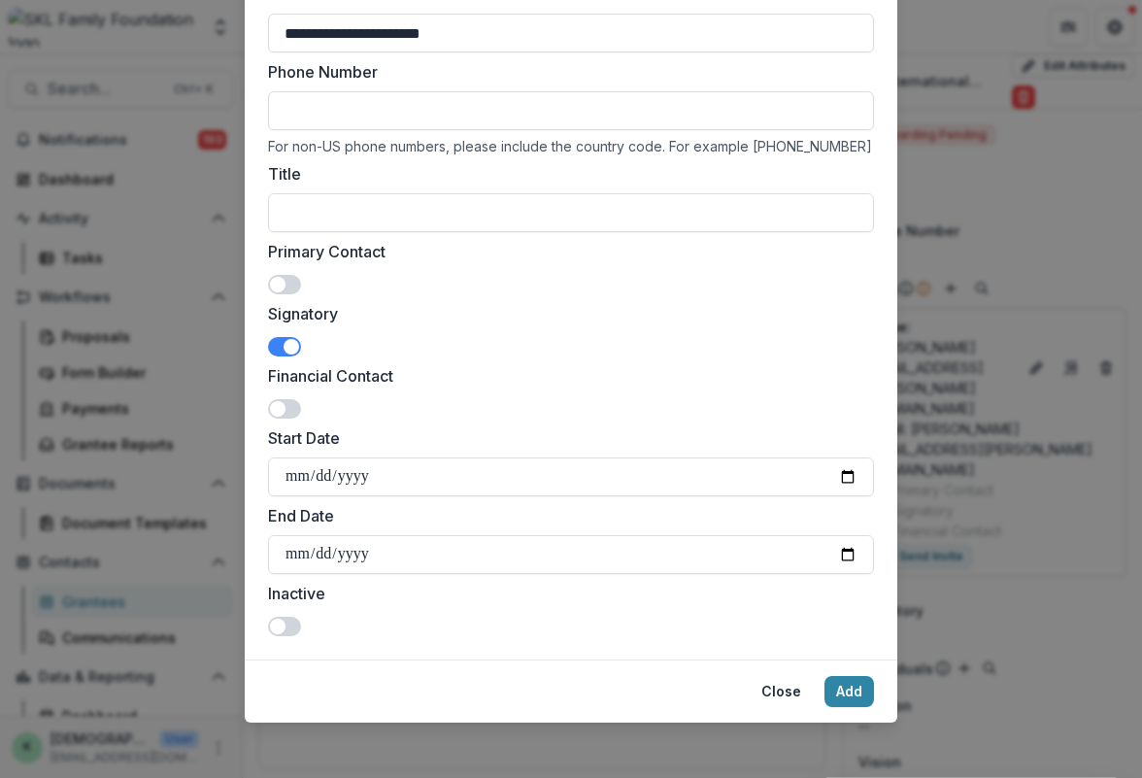
click at [837, 707] on footer "Close Add" at bounding box center [571, 690] width 653 height 63
click at [845, 693] on button "Add" at bounding box center [850, 691] width 50 height 31
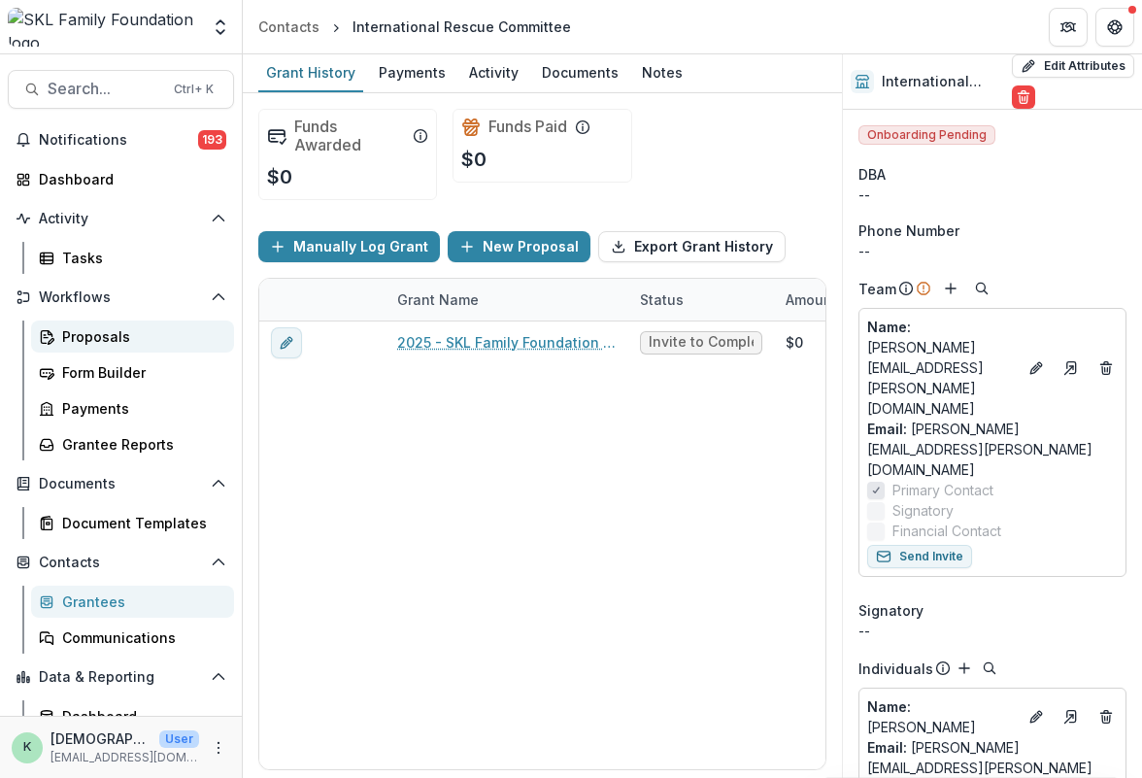
click at [97, 336] on div "Proposals" at bounding box center [140, 336] width 156 height 20
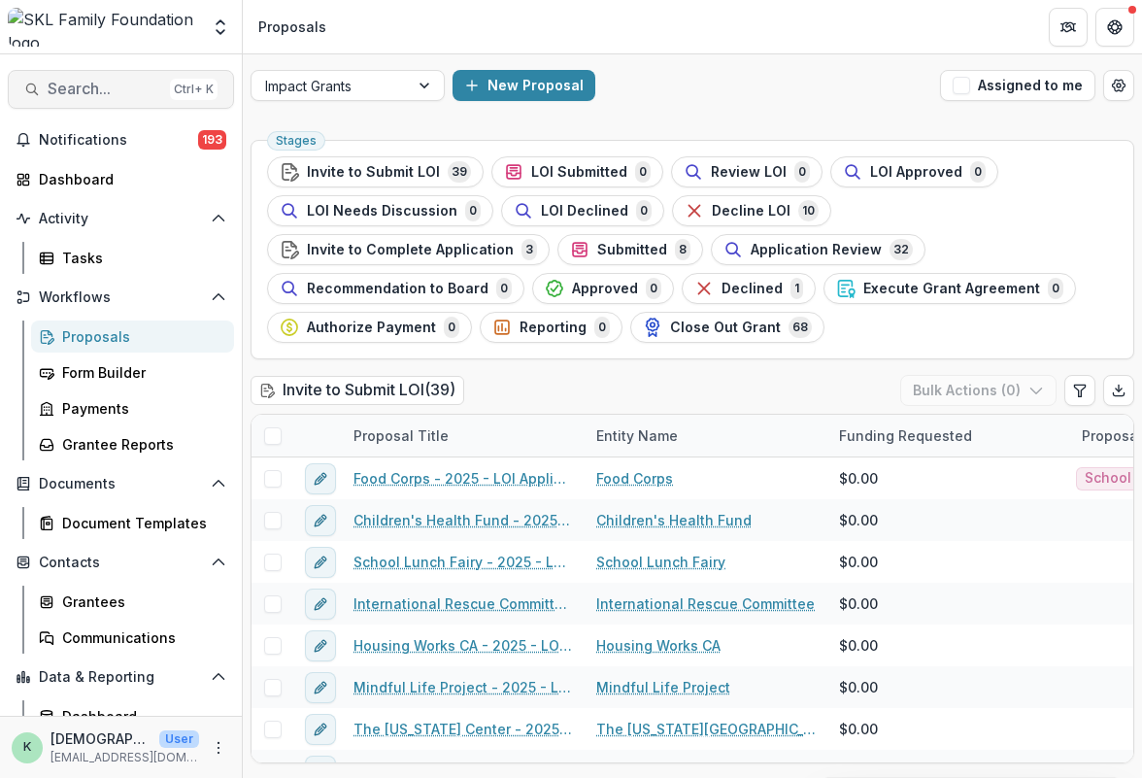
click at [112, 97] on span "Search..." at bounding box center [105, 89] width 115 height 18
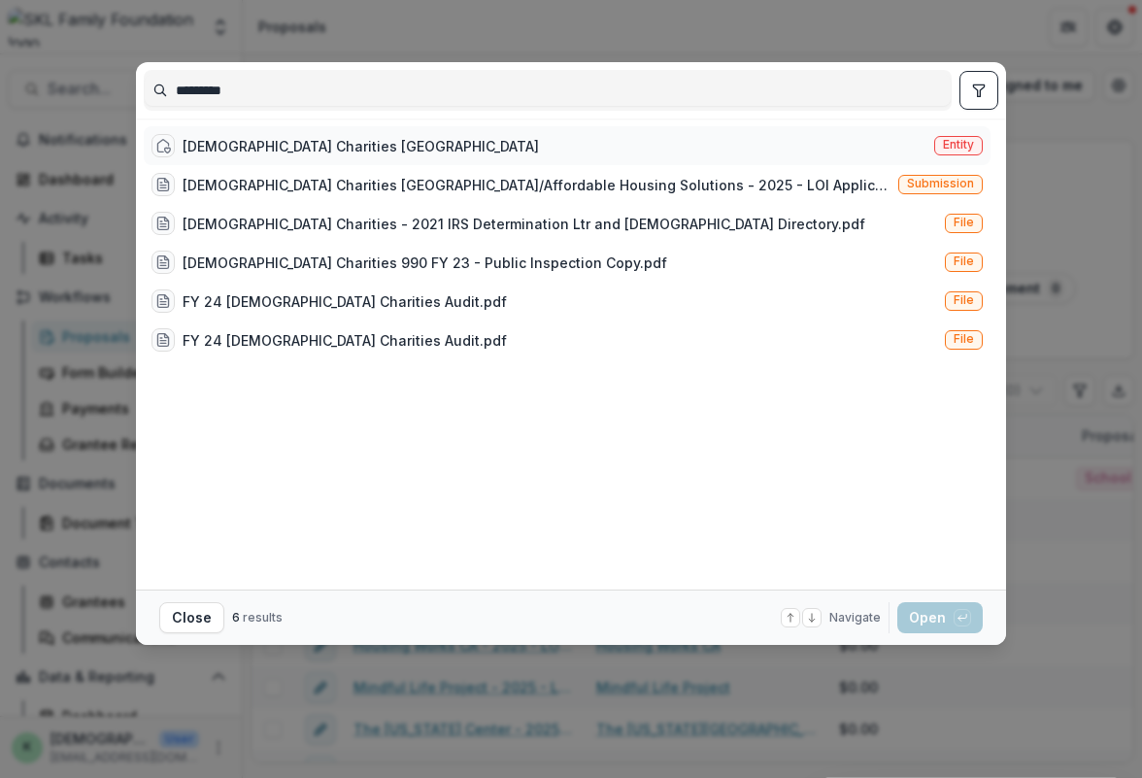
type input "********"
click at [279, 136] on div "[DEMOGRAPHIC_DATA] Charities [GEOGRAPHIC_DATA]" at bounding box center [361, 146] width 356 height 20
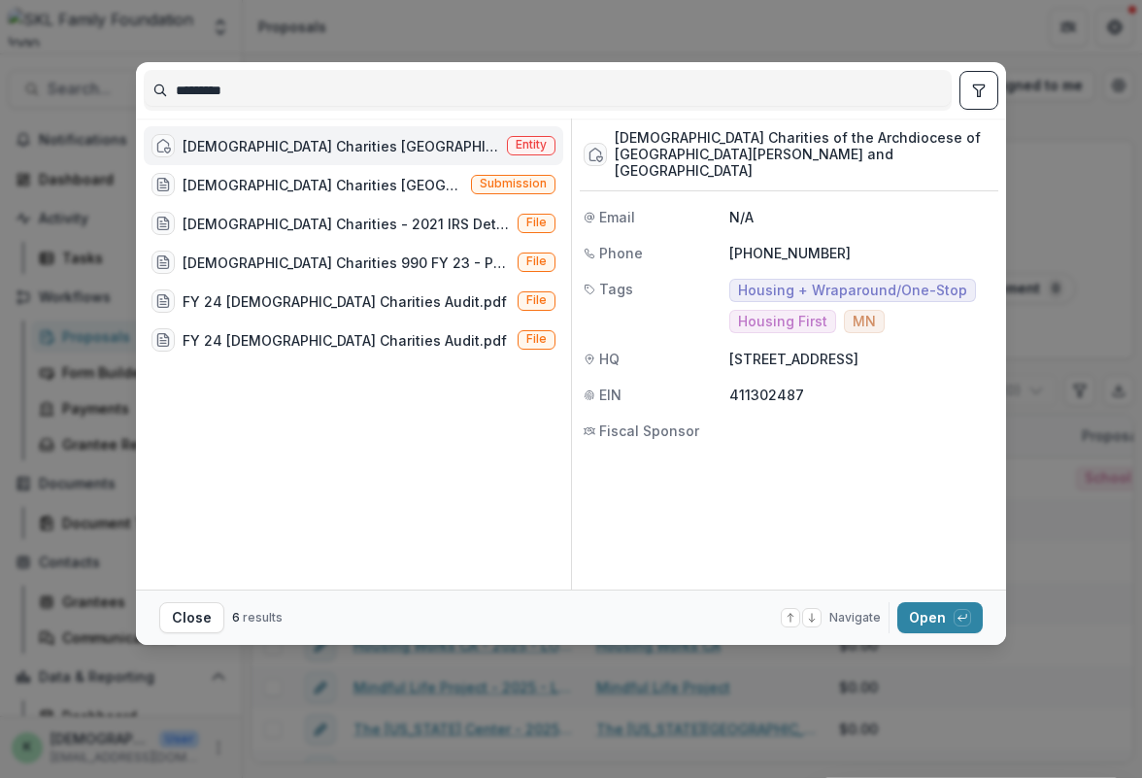
click at [354, 141] on div "[DEMOGRAPHIC_DATA] Charities [GEOGRAPHIC_DATA]" at bounding box center [341, 146] width 317 height 20
click at [354, 141] on div "[DEMOGRAPHIC_DATA] Charities Twin Cities Entity" at bounding box center [354, 145] width 420 height 39
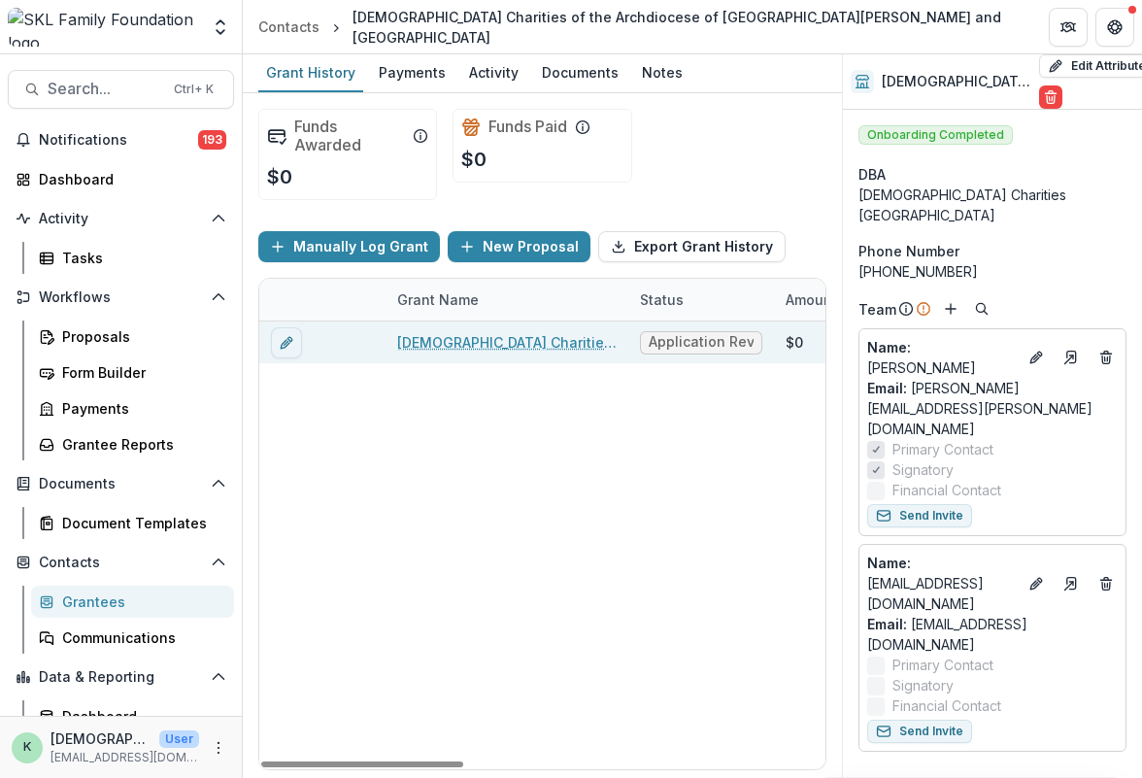
click at [444, 337] on link "[DEMOGRAPHIC_DATA] Charities [GEOGRAPHIC_DATA]/Affordable Housing Solutions - 2…" at bounding box center [506, 342] width 219 height 20
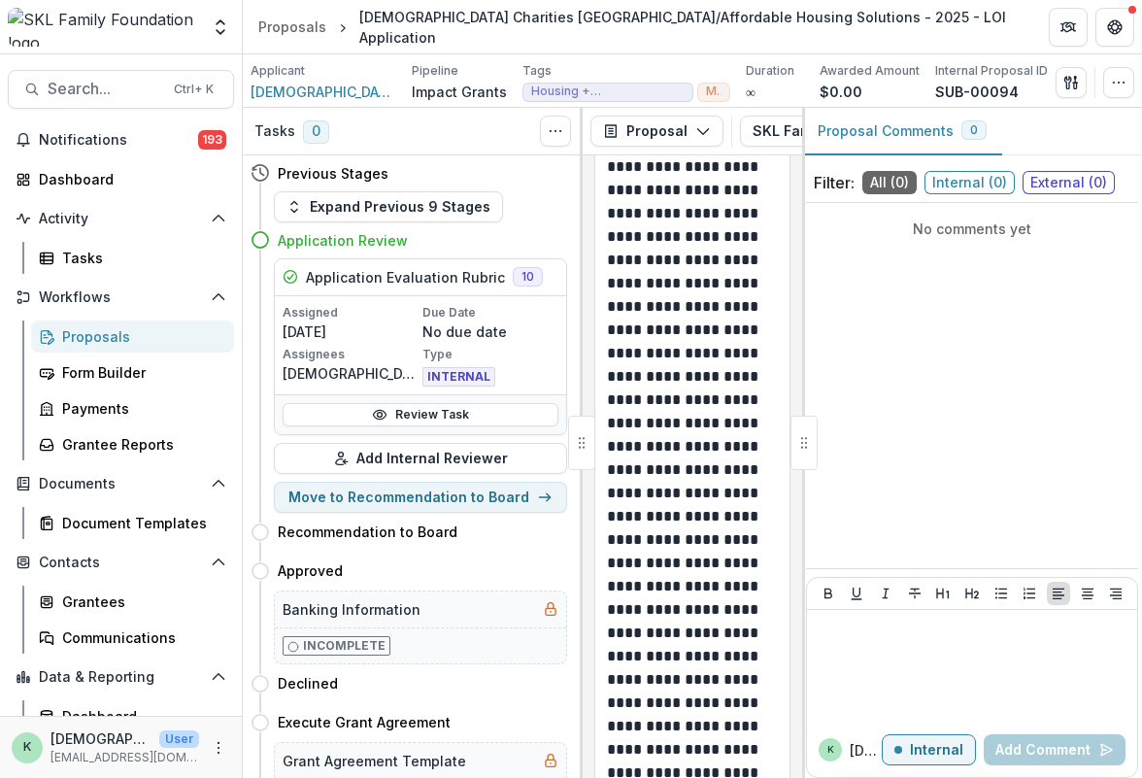
scroll to position [5015, 0]
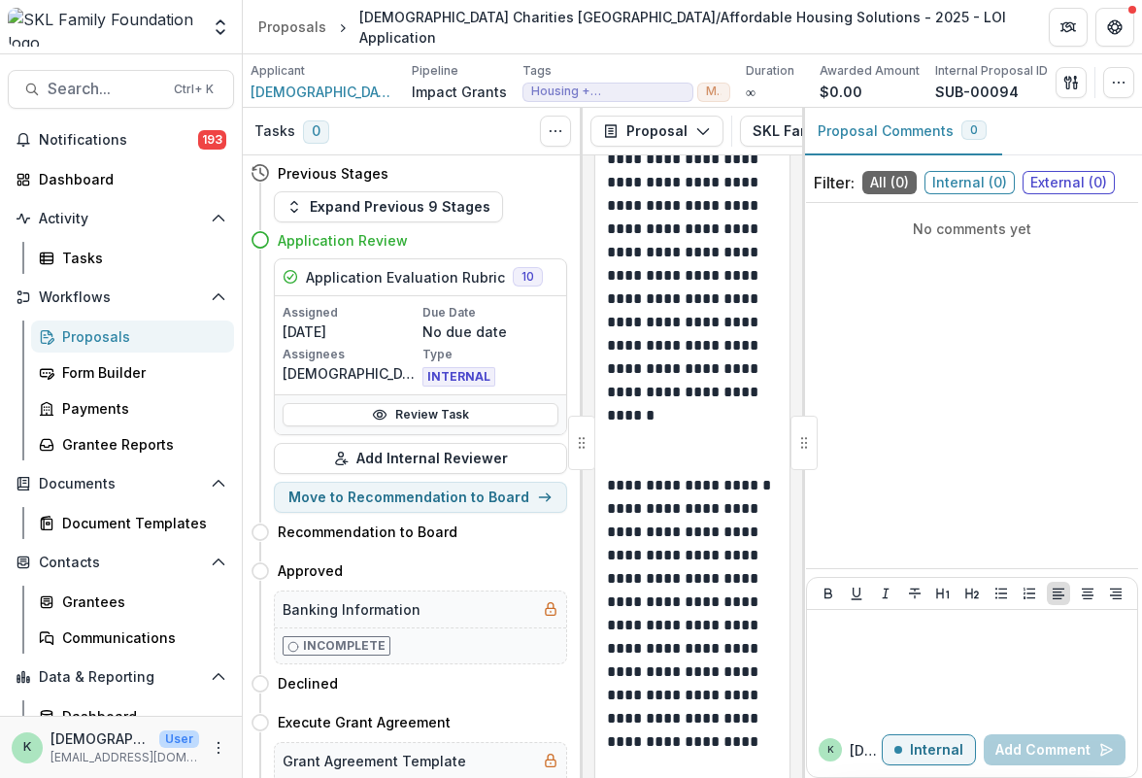
click at [809, 337] on div "No comments yet" at bounding box center [972, 386] width 332 height 350
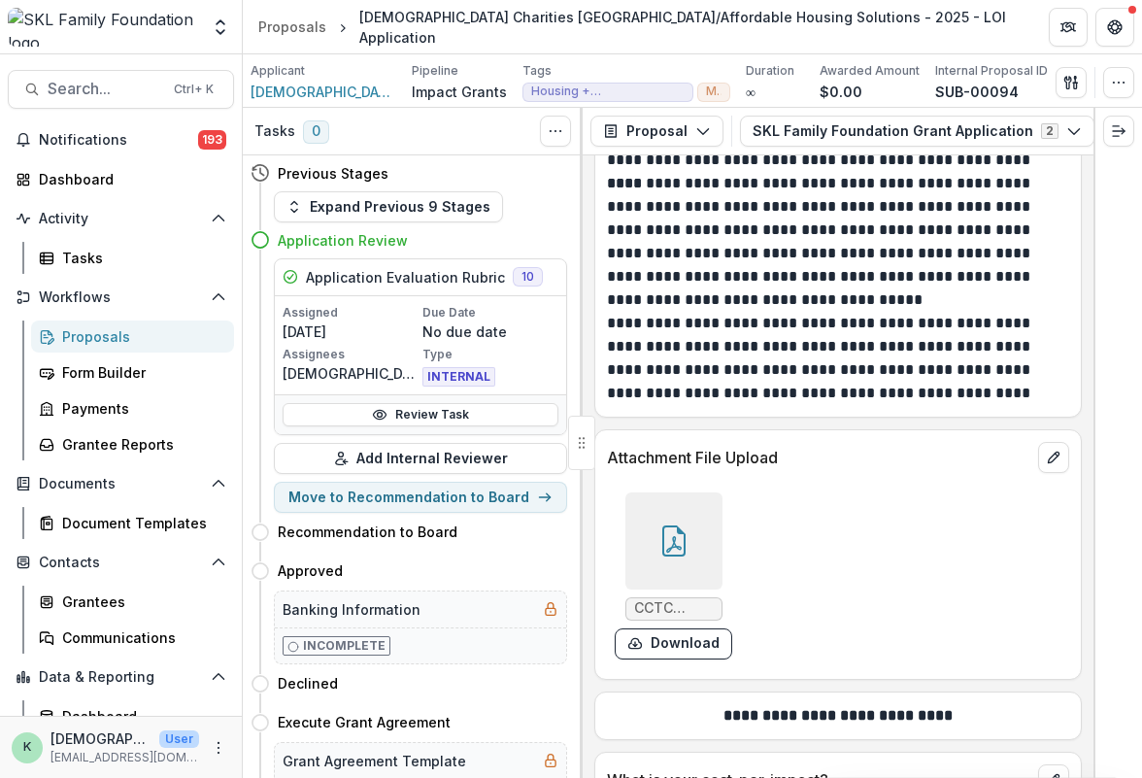
scroll to position [9225, 0]
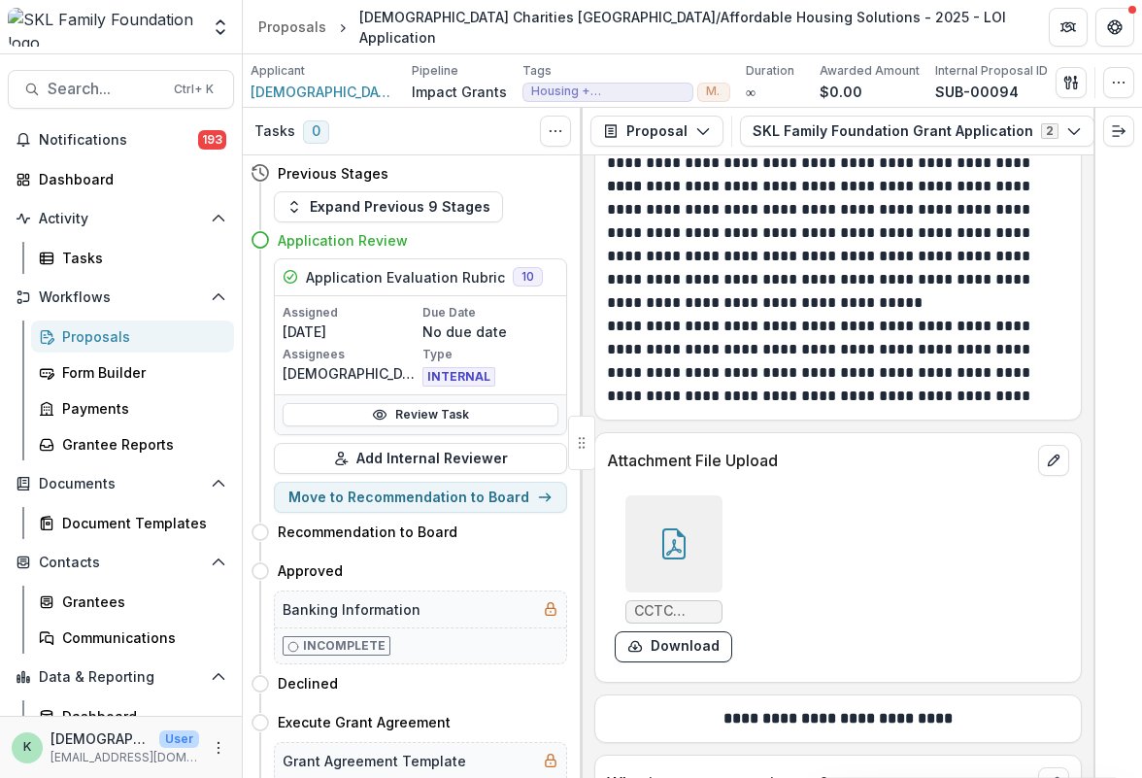
click at [843, 339] on p "**********" at bounding box center [835, 361] width 457 height 93
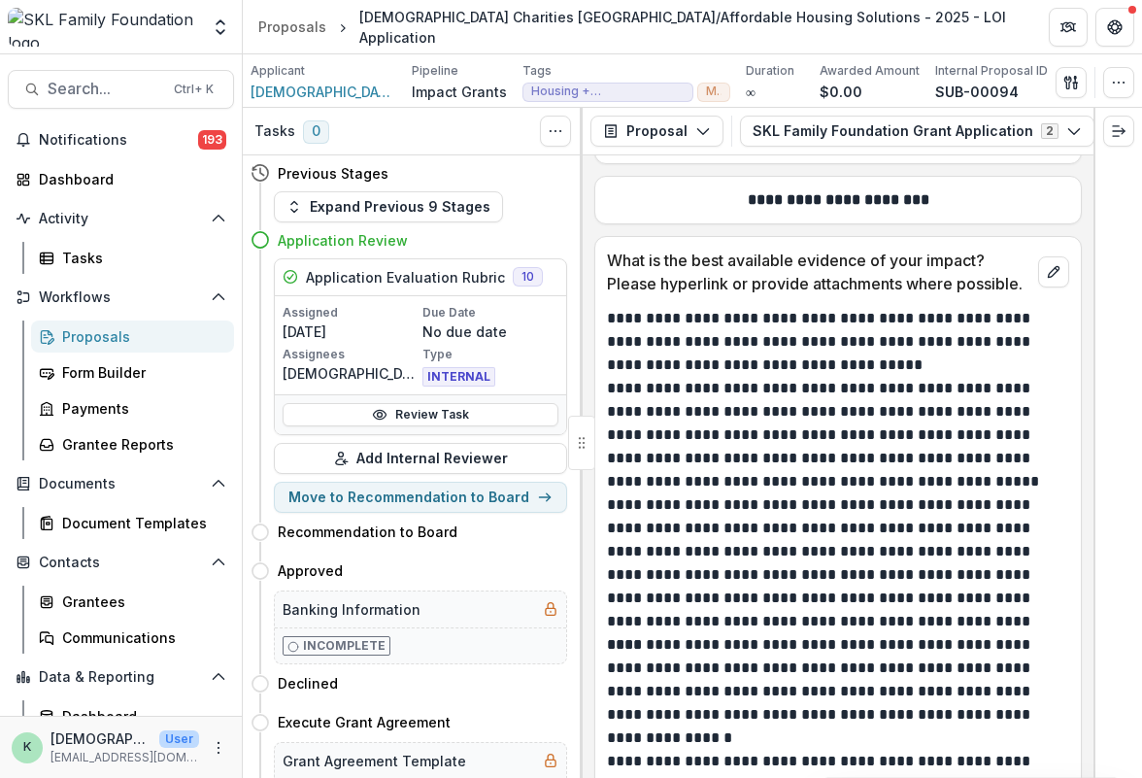
scroll to position [8735, 0]
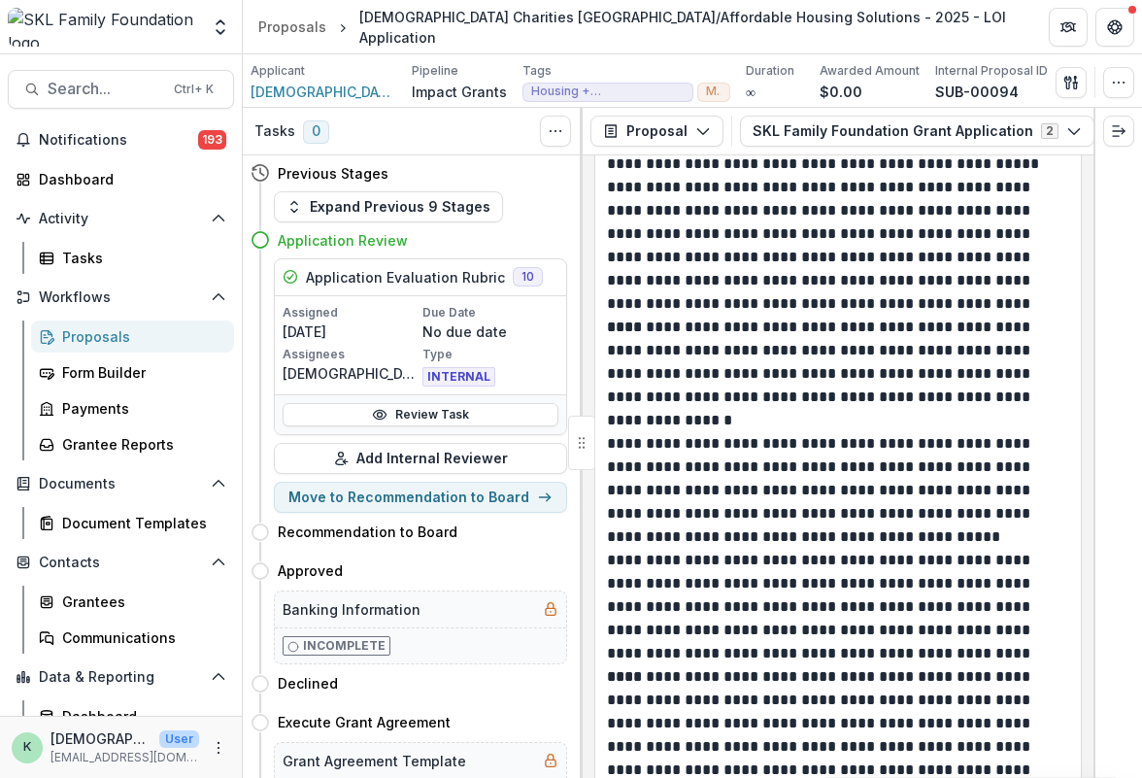
click at [837, 411] on p "**********" at bounding box center [835, 374] width 457 height 117
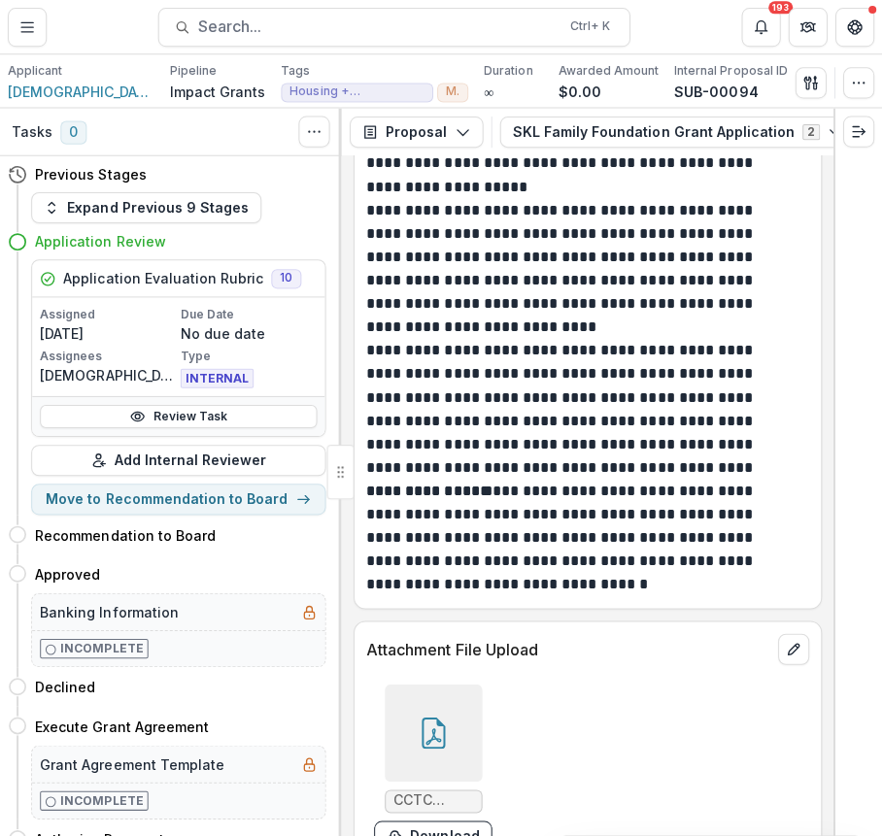
scroll to position [9552, 0]
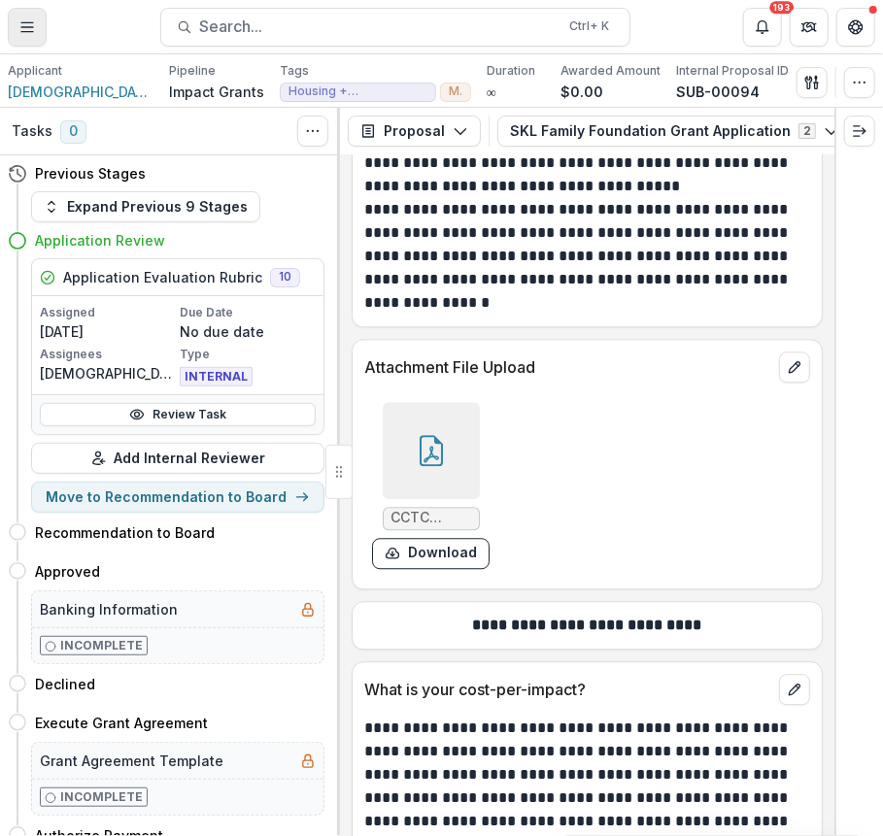
click at [23, 13] on button "Toggle Menu" at bounding box center [27, 27] width 39 height 39
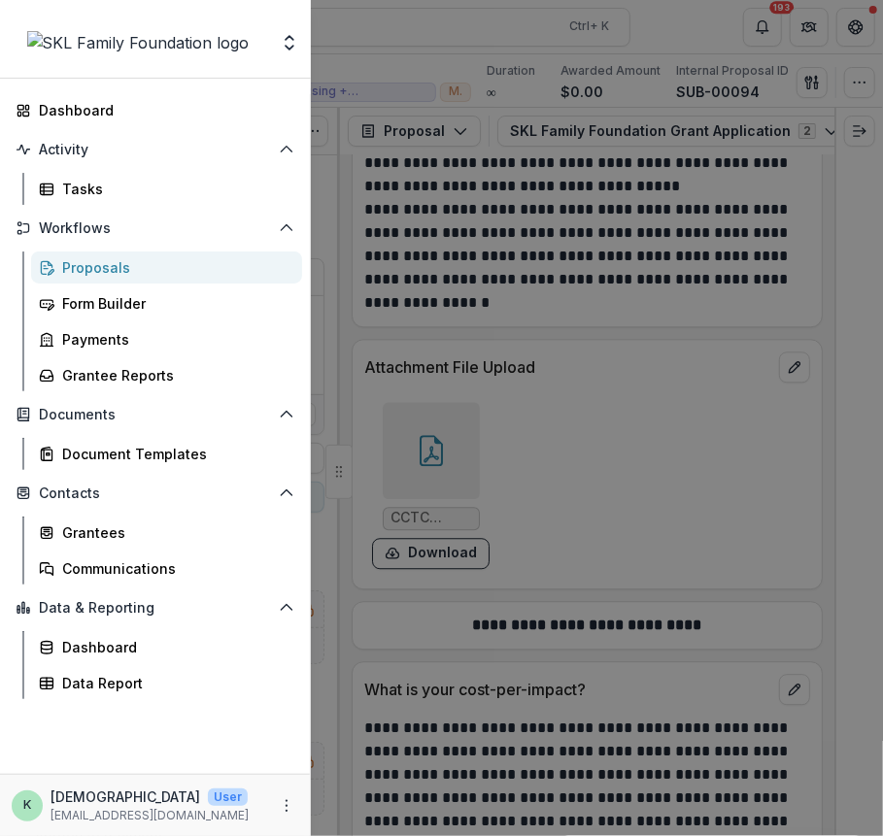
click at [105, 277] on link "Proposals" at bounding box center [166, 268] width 271 height 32
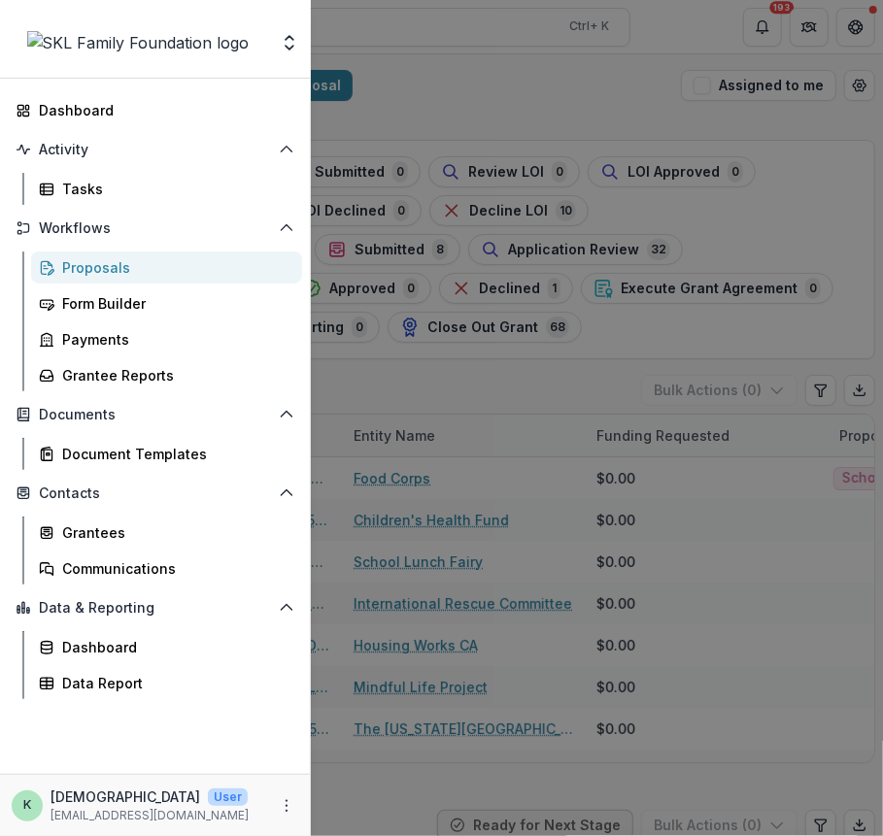
click at [80, 271] on div "Proposals" at bounding box center [174, 267] width 224 height 20
click at [474, 98] on div "Foundations SKL Family Foundation Nonprofits [PERSON_NAME] non profit Team Sett…" at bounding box center [441, 418] width 883 height 836
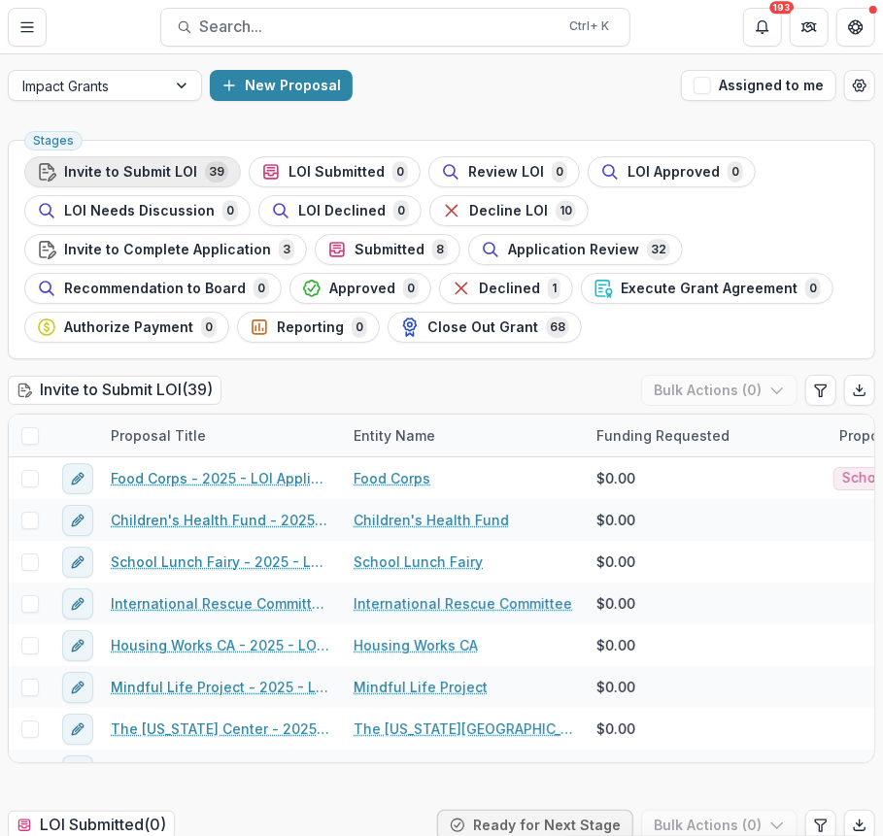
click at [140, 176] on span "Invite to Submit LOI" at bounding box center [130, 172] width 133 height 17
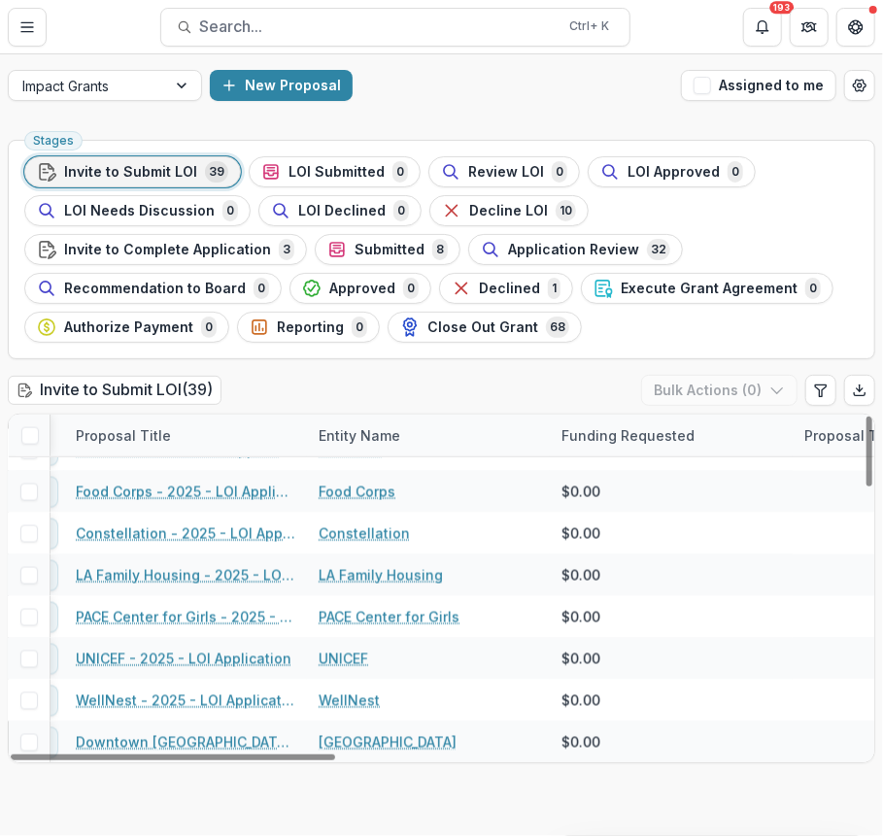
scroll to position [694, 35]
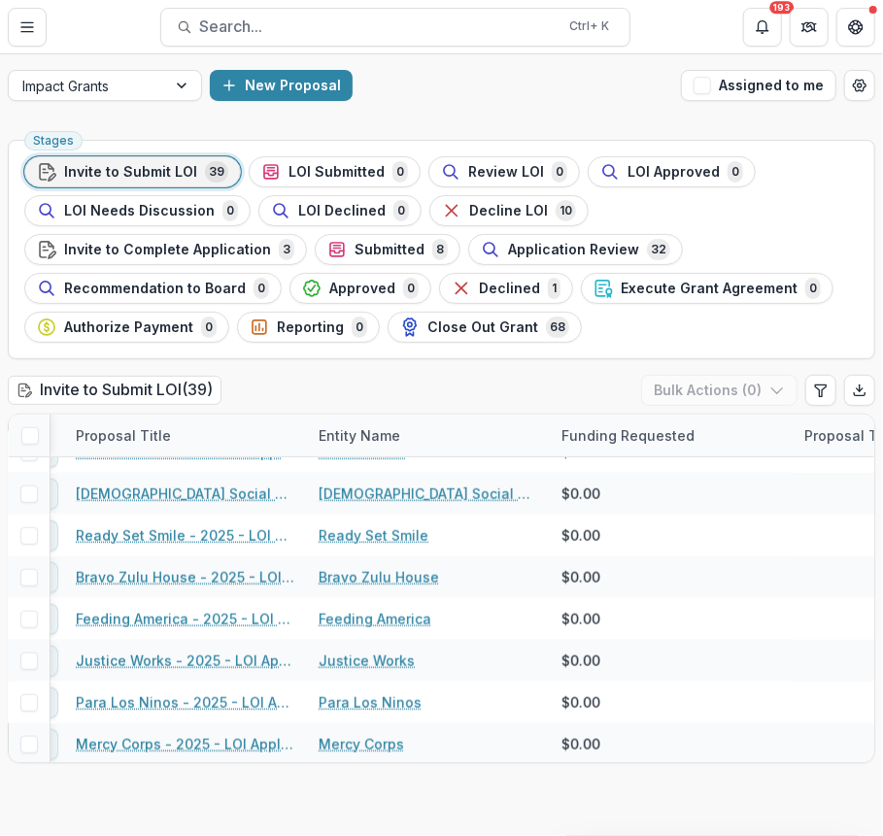
click at [396, 104] on div "Impact Grants New Proposal Assigned to me" at bounding box center [441, 85] width 883 height 62
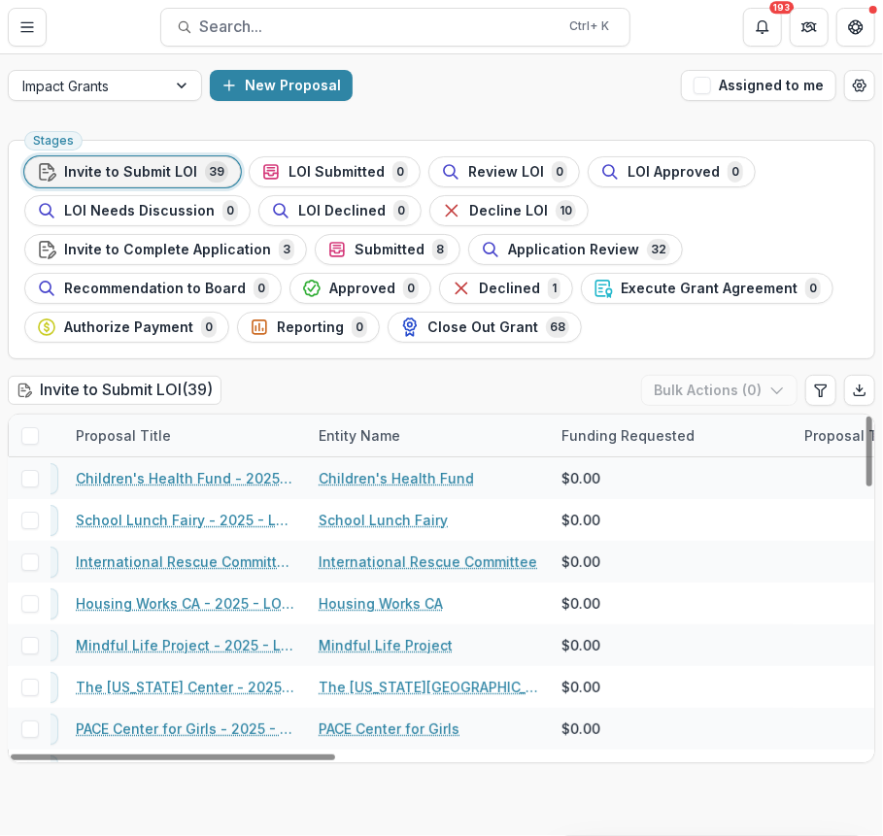
scroll to position [0, 0]
